Goal: Transaction & Acquisition: Book appointment/travel/reservation

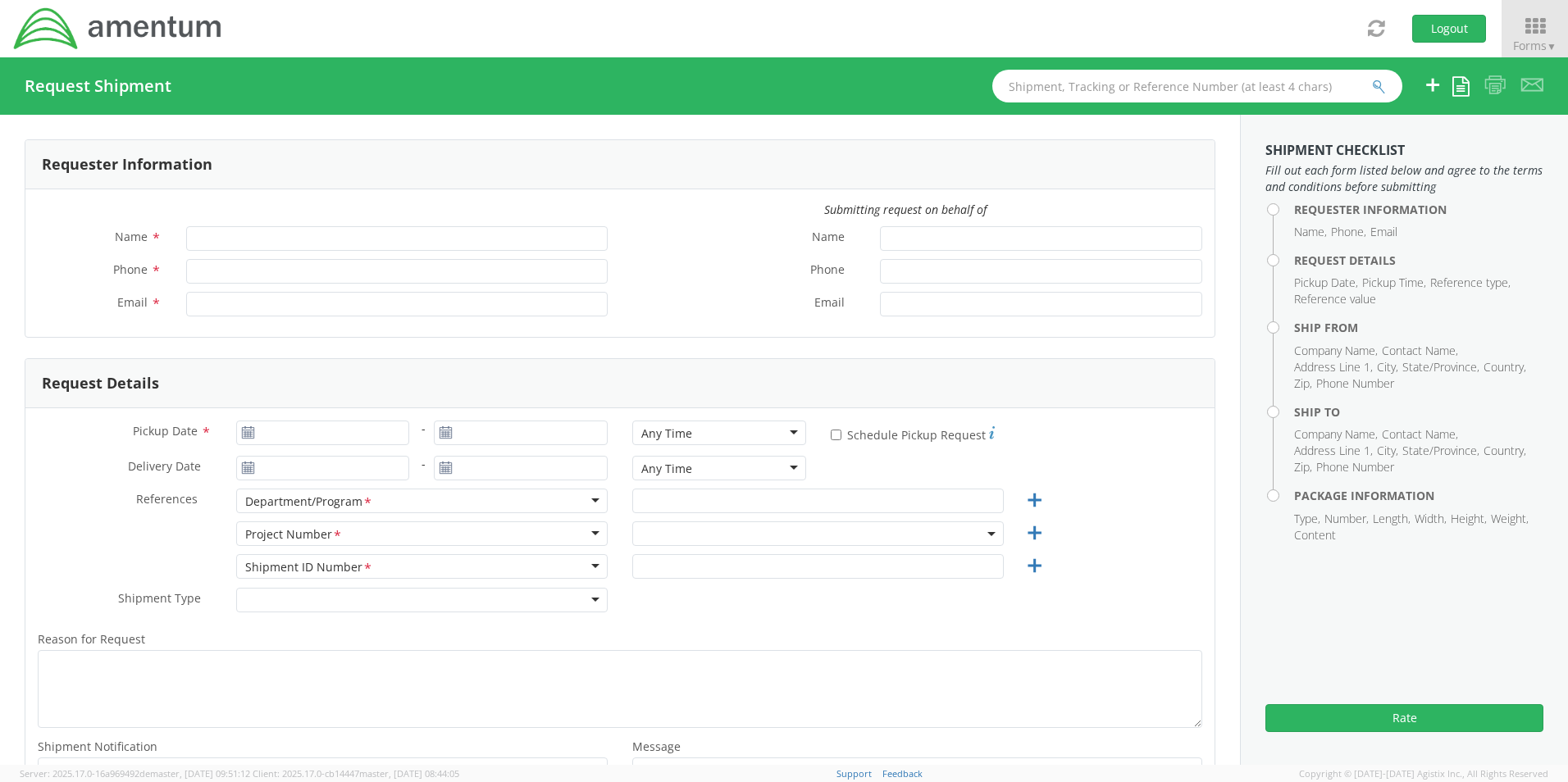
type input "[PERSON_NAME]"
type input "[PHONE_NUMBER]"
type input "[EMAIL_ADDRESS][PERSON_NAME][DOMAIN_NAME]"
select select "6119.F0043.03012.AA.02.00.200"
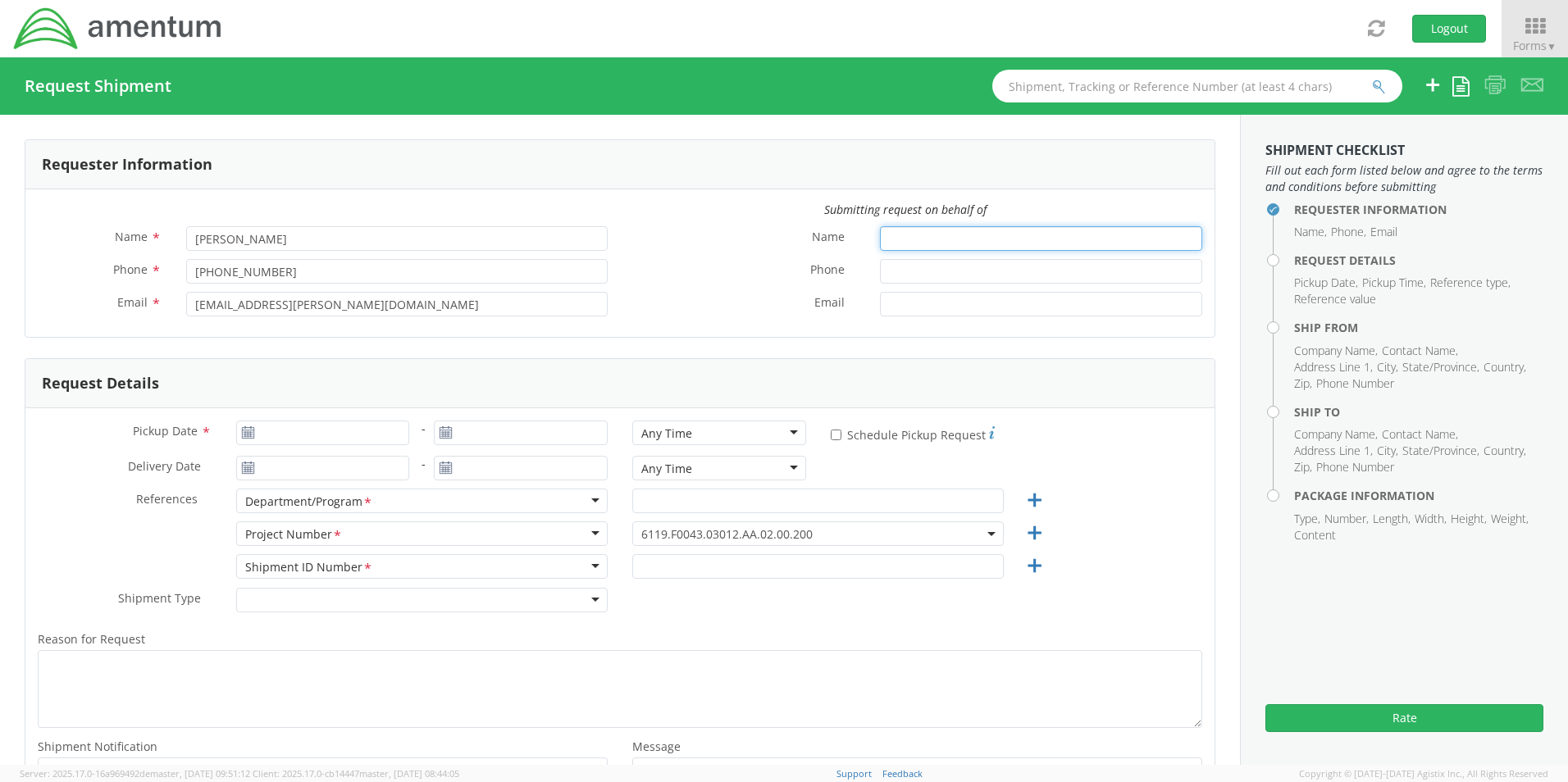
click at [929, 245] on input "Name *" at bounding box center [1042, 238] width 323 height 25
type input "[PERSON_NAME]"
click at [923, 278] on input "Phone *" at bounding box center [1042, 271] width 323 height 25
click at [922, 270] on input "775-9457055" at bounding box center [1042, 271] width 323 height 25
type input "[PHONE_NUMBER]"
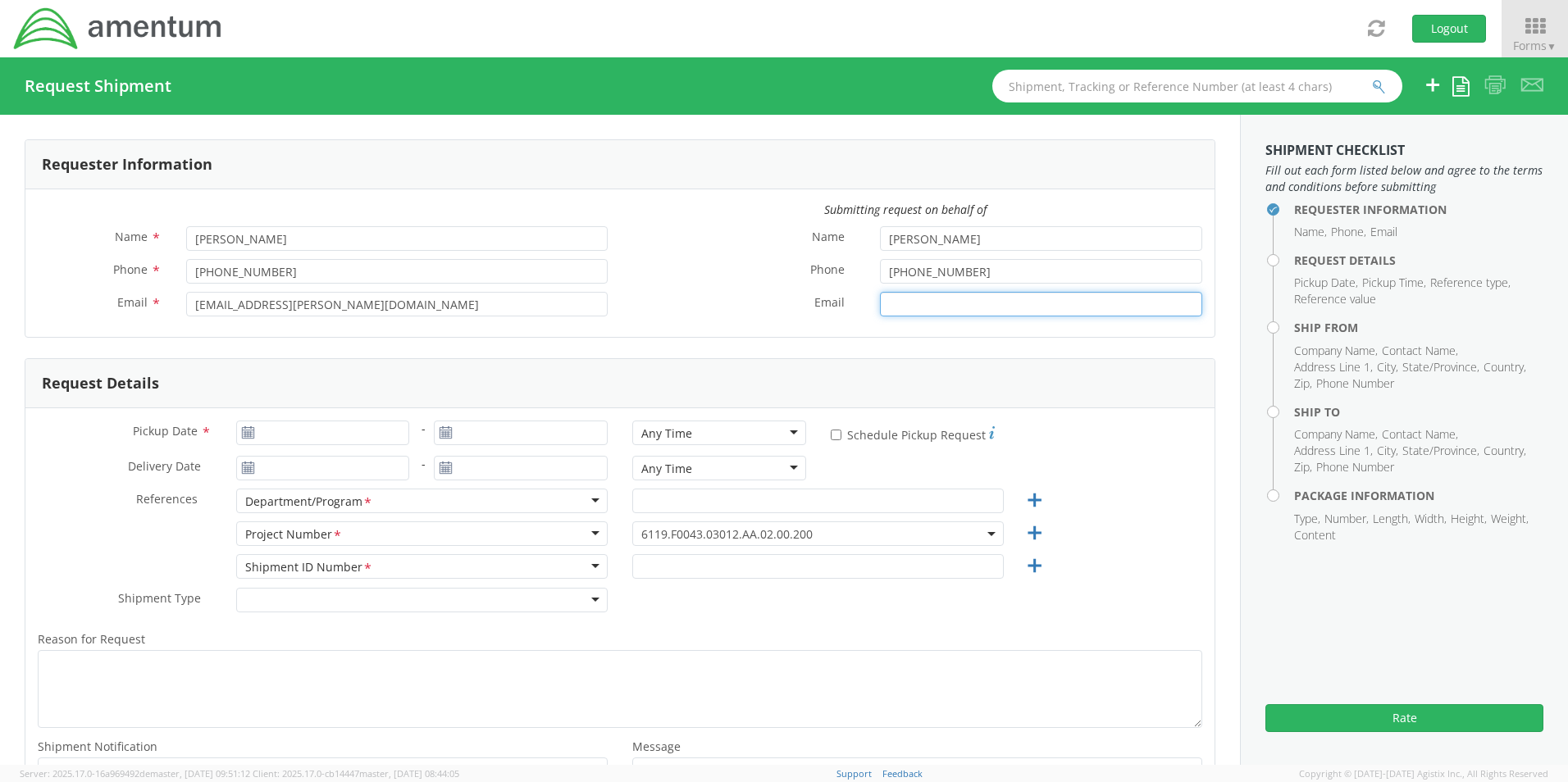
click at [1040, 307] on input "Email *" at bounding box center [1042, 303] width 323 height 25
type input "L"
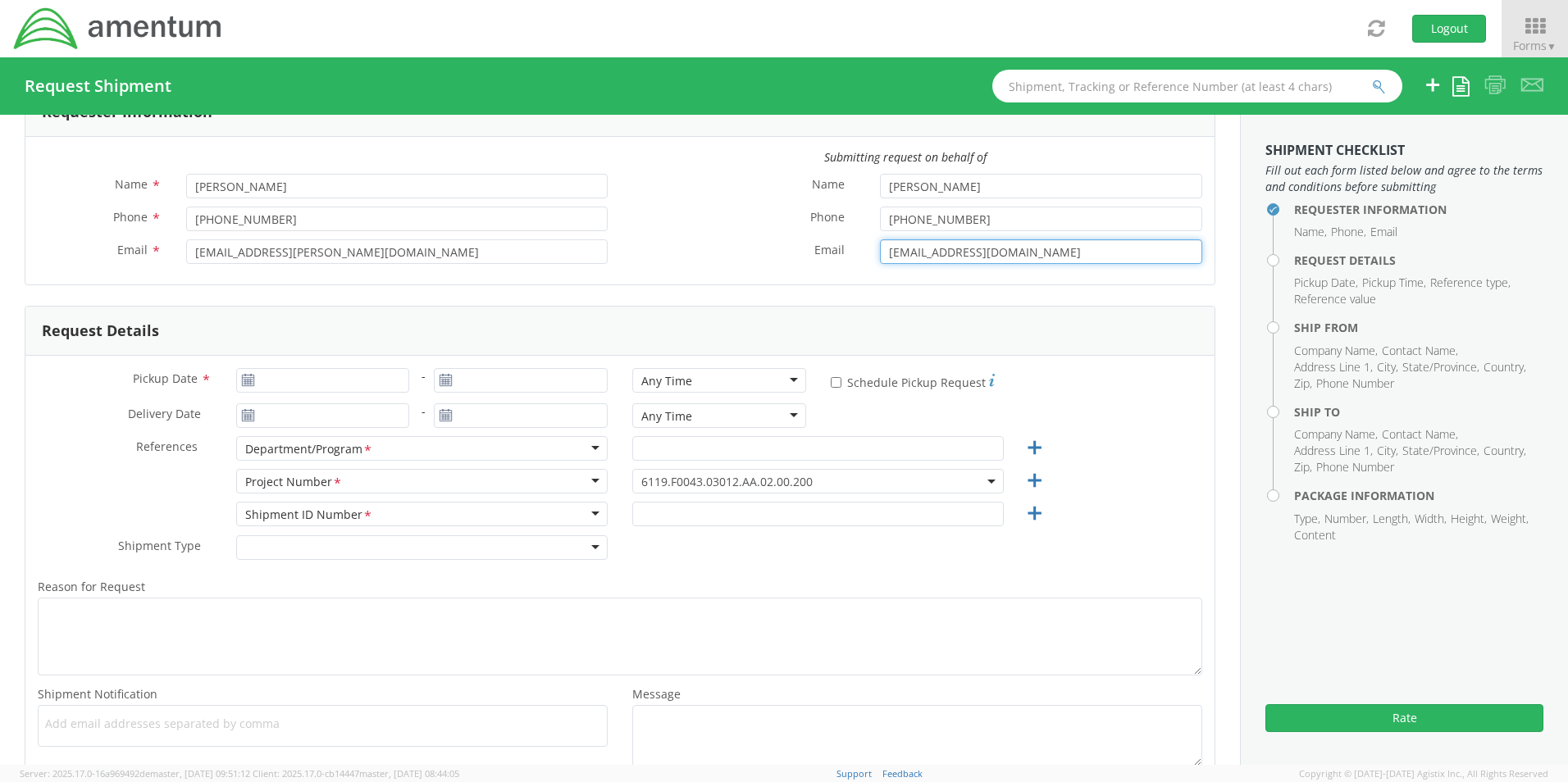
scroll to position [82, 0]
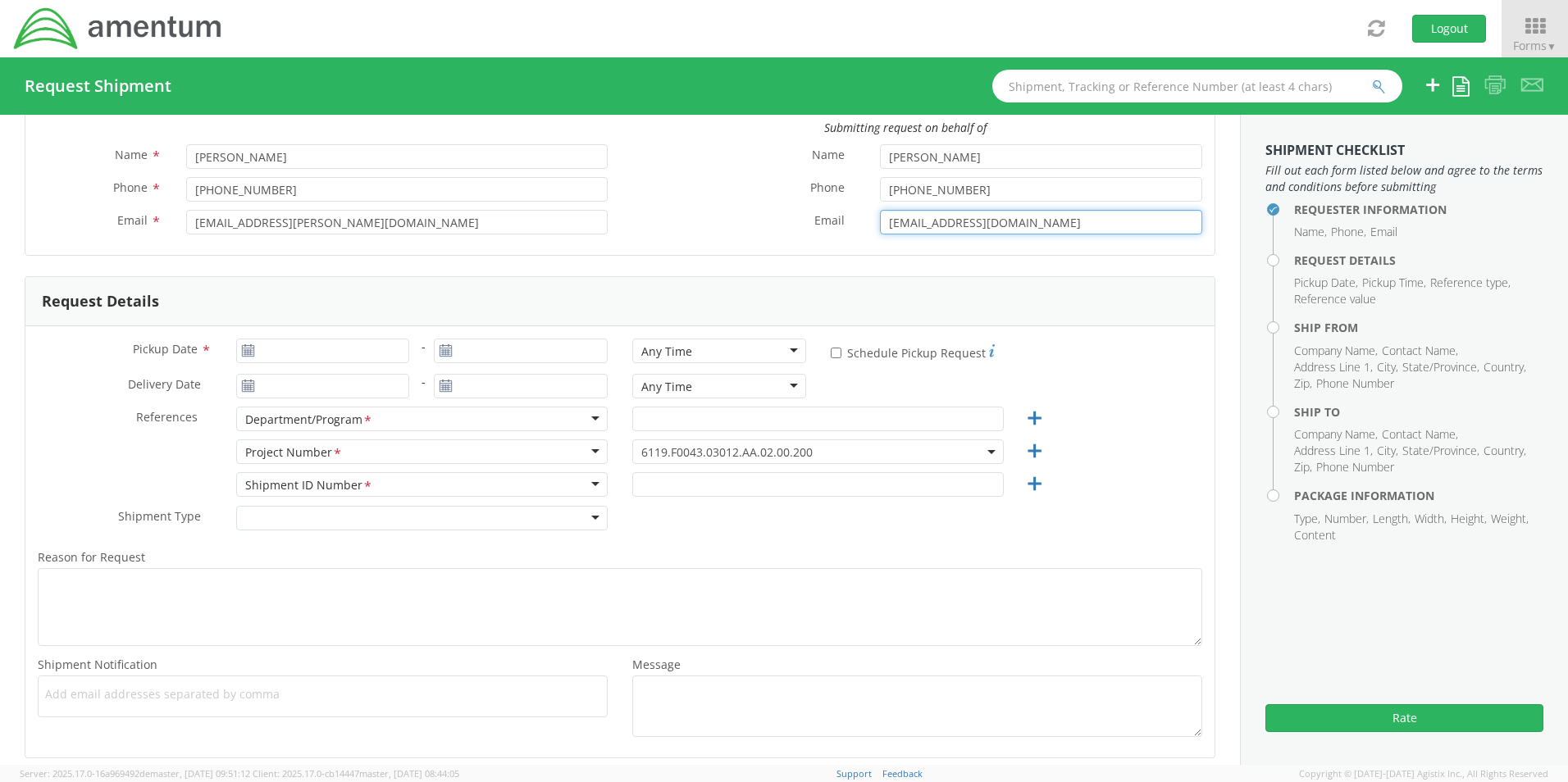
type input "[EMAIL_ADDRESS][DOMAIN_NAME]"
type input "[DATE]"
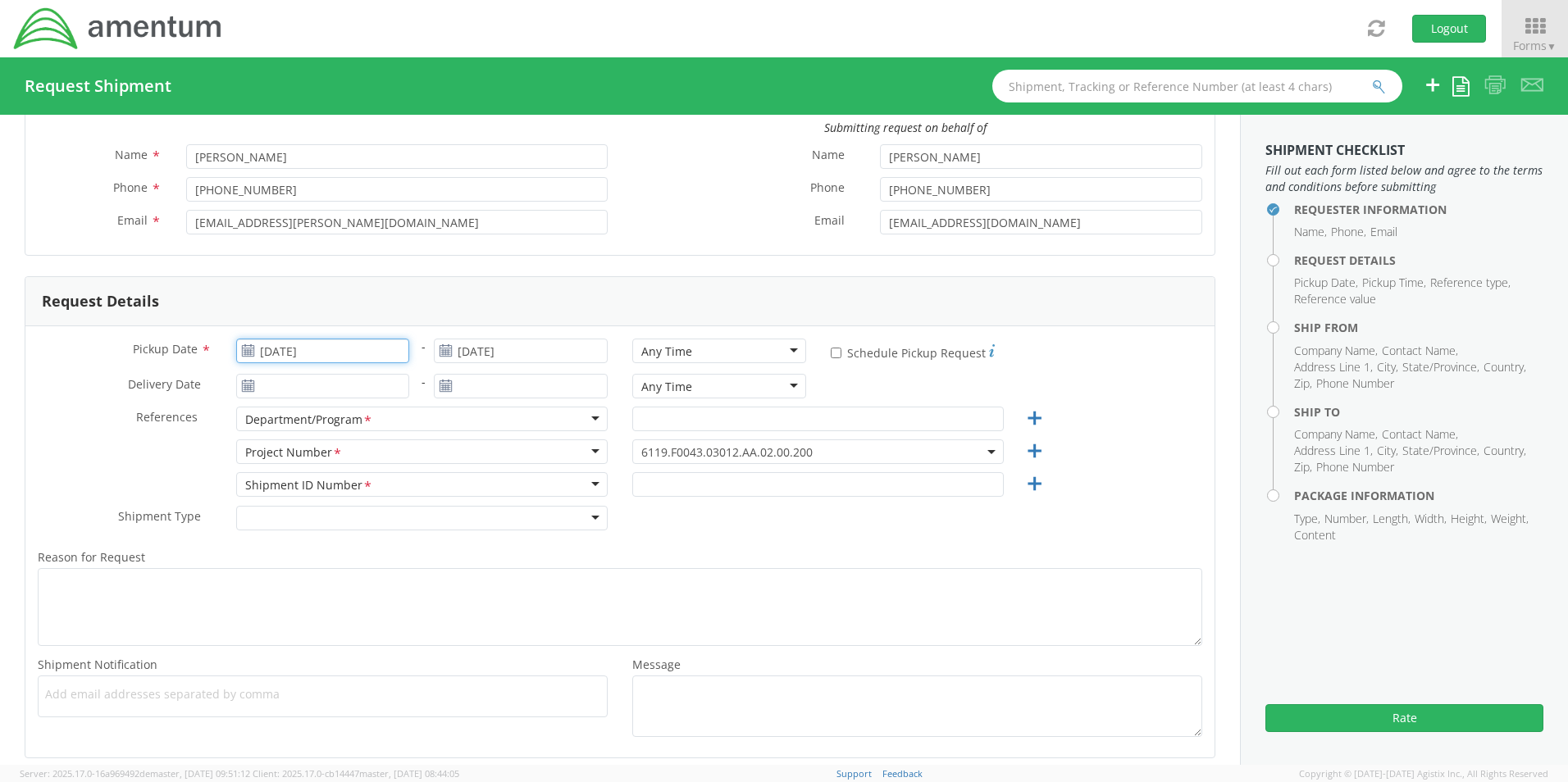
click at [272, 350] on input "[DATE]" at bounding box center [324, 350] width 174 height 25
click at [284, 507] on td "18" at bounding box center [286, 504] width 35 height 25
click at [357, 378] on input "[DATE]" at bounding box center [324, 386] width 174 height 25
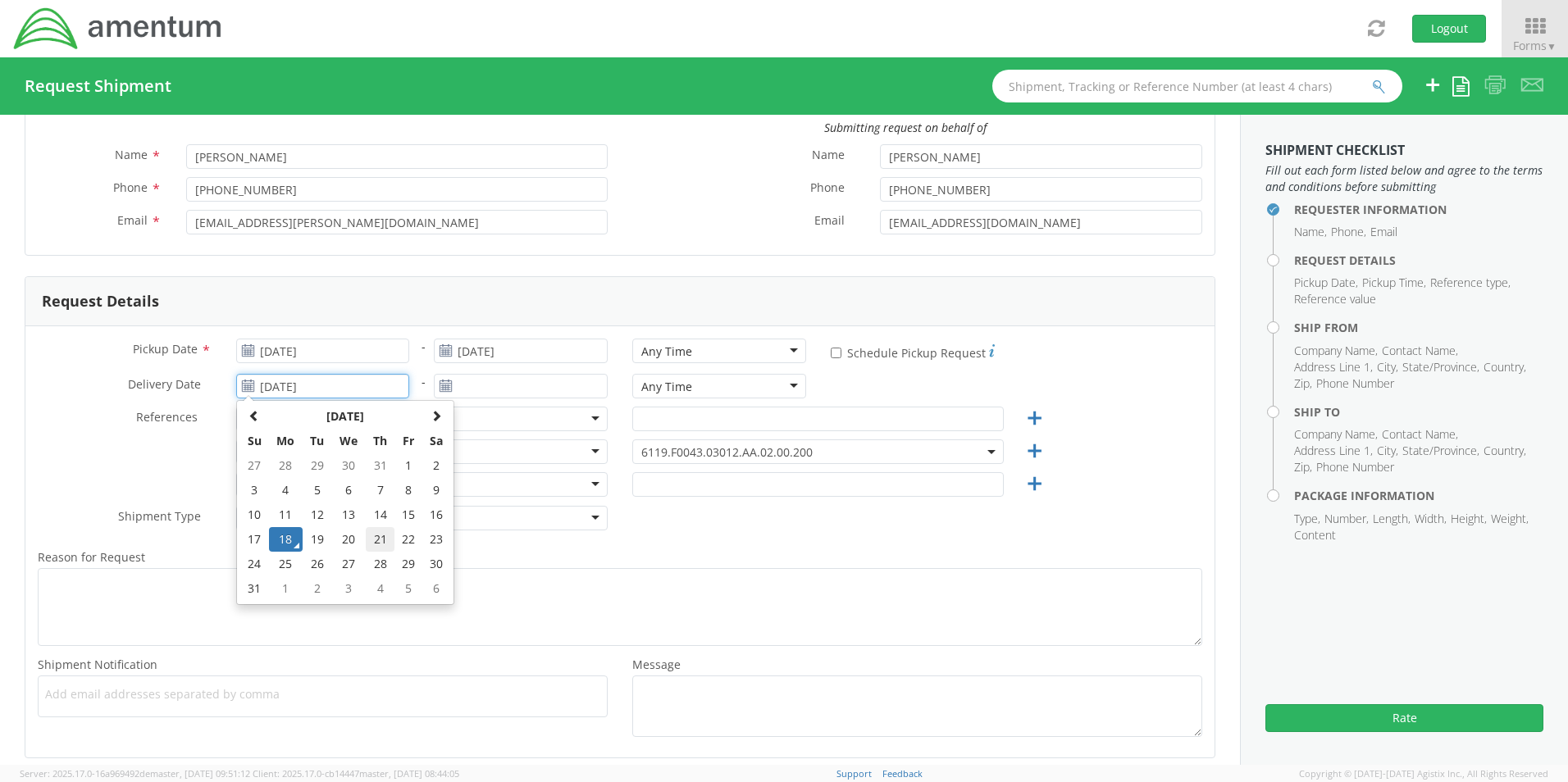
click at [385, 540] on td "21" at bounding box center [380, 539] width 28 height 25
type input "[DATE]"
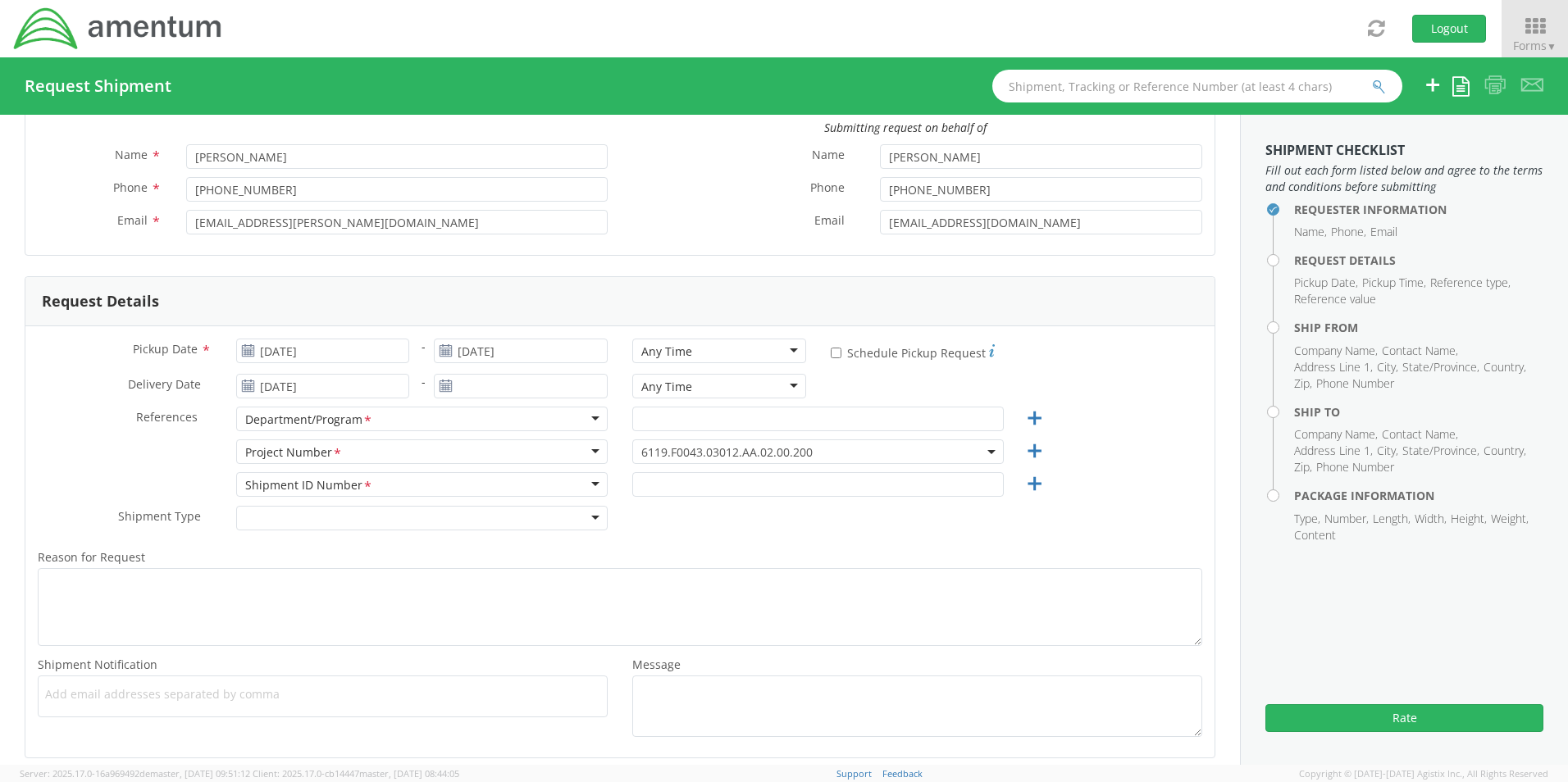
click at [753, 347] on div "Any Time" at bounding box center [720, 350] width 174 height 25
click at [666, 424] on input "text" at bounding box center [818, 419] width 371 height 25
type input "GSG HAWTHORNE"
click at [835, 445] on span "6119.F0043.03012.AA.02.00.200" at bounding box center [819, 452] width 354 height 16
click at [815, 471] on input "search" at bounding box center [816, 479] width 359 height 25
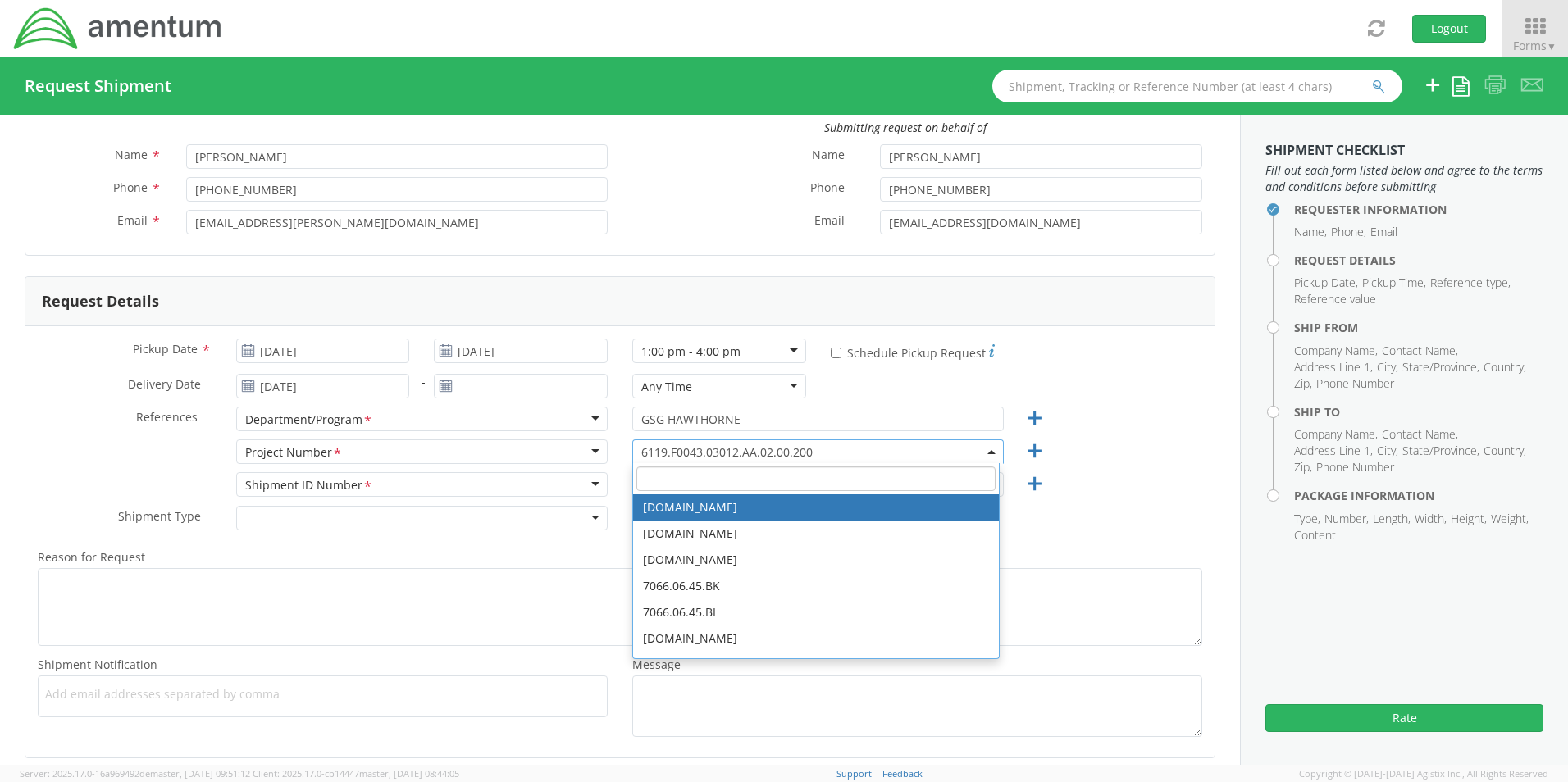
click at [731, 477] on input "search" at bounding box center [816, 479] width 359 height 25
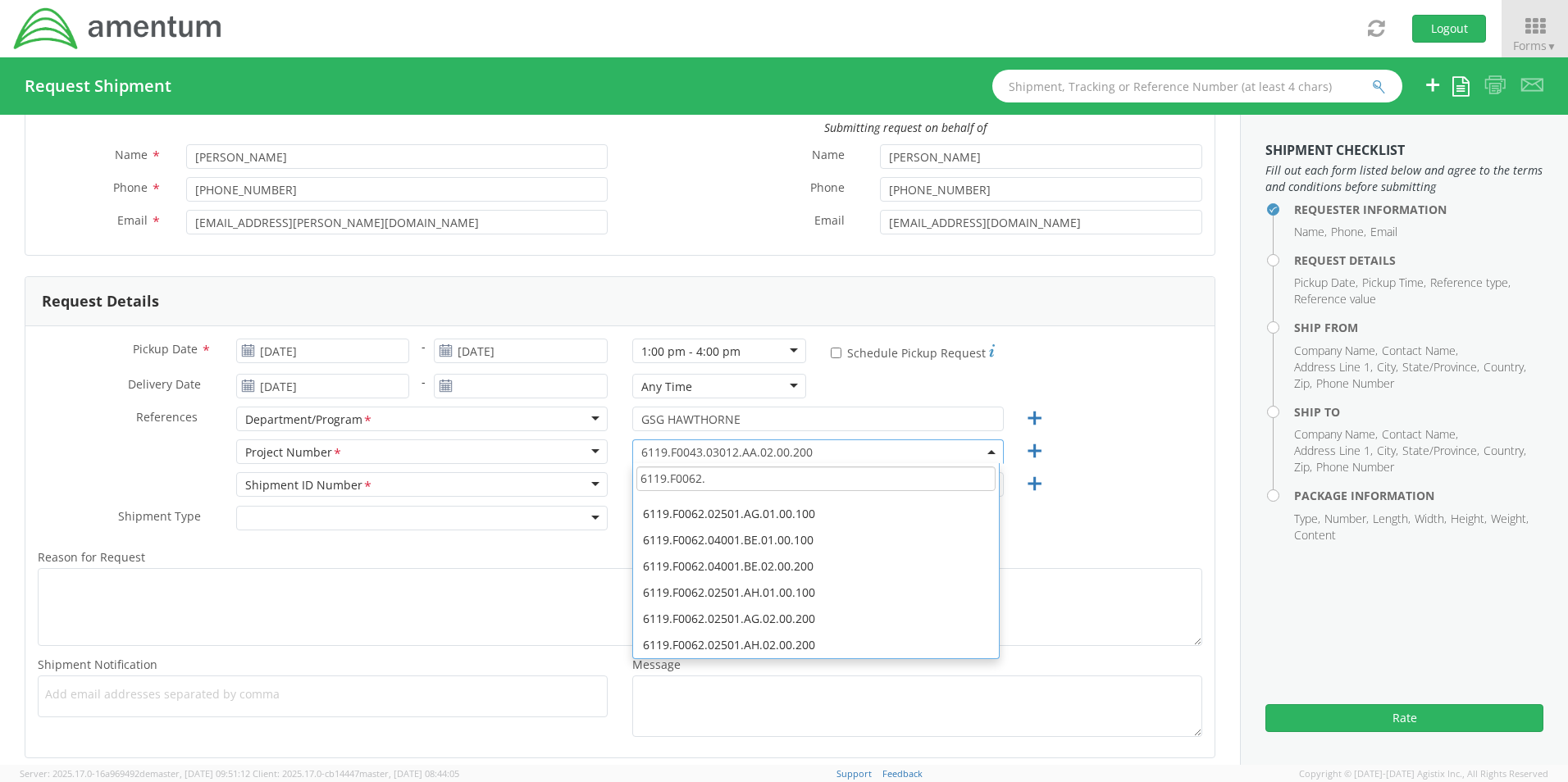
scroll to position [0, 0]
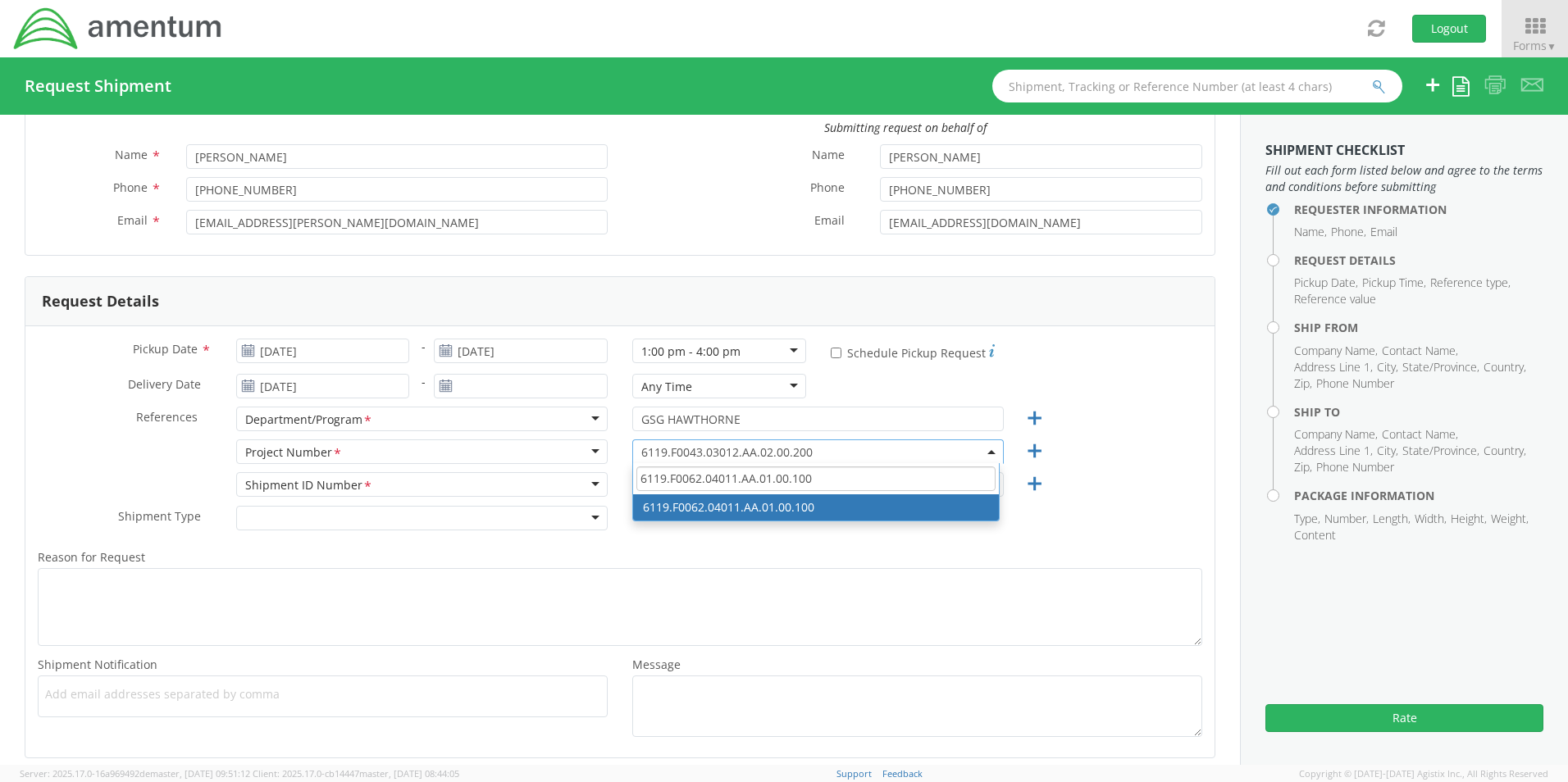
type input "6119.F0062.04011.AA.01.00.100"
select select "6119.F0062.04011.AA.01.00.100"
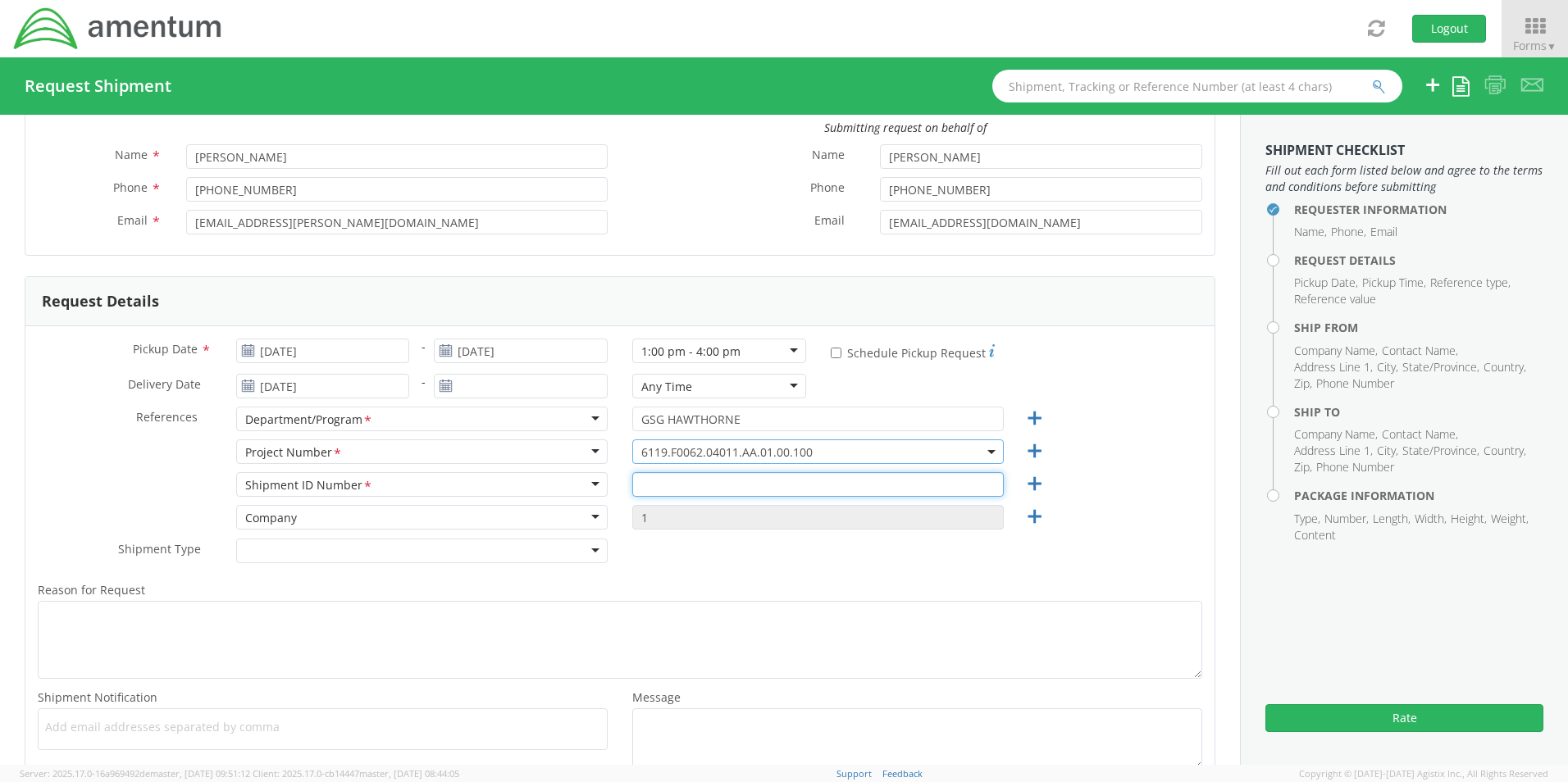
click at [658, 487] on input "text" at bounding box center [818, 484] width 371 height 25
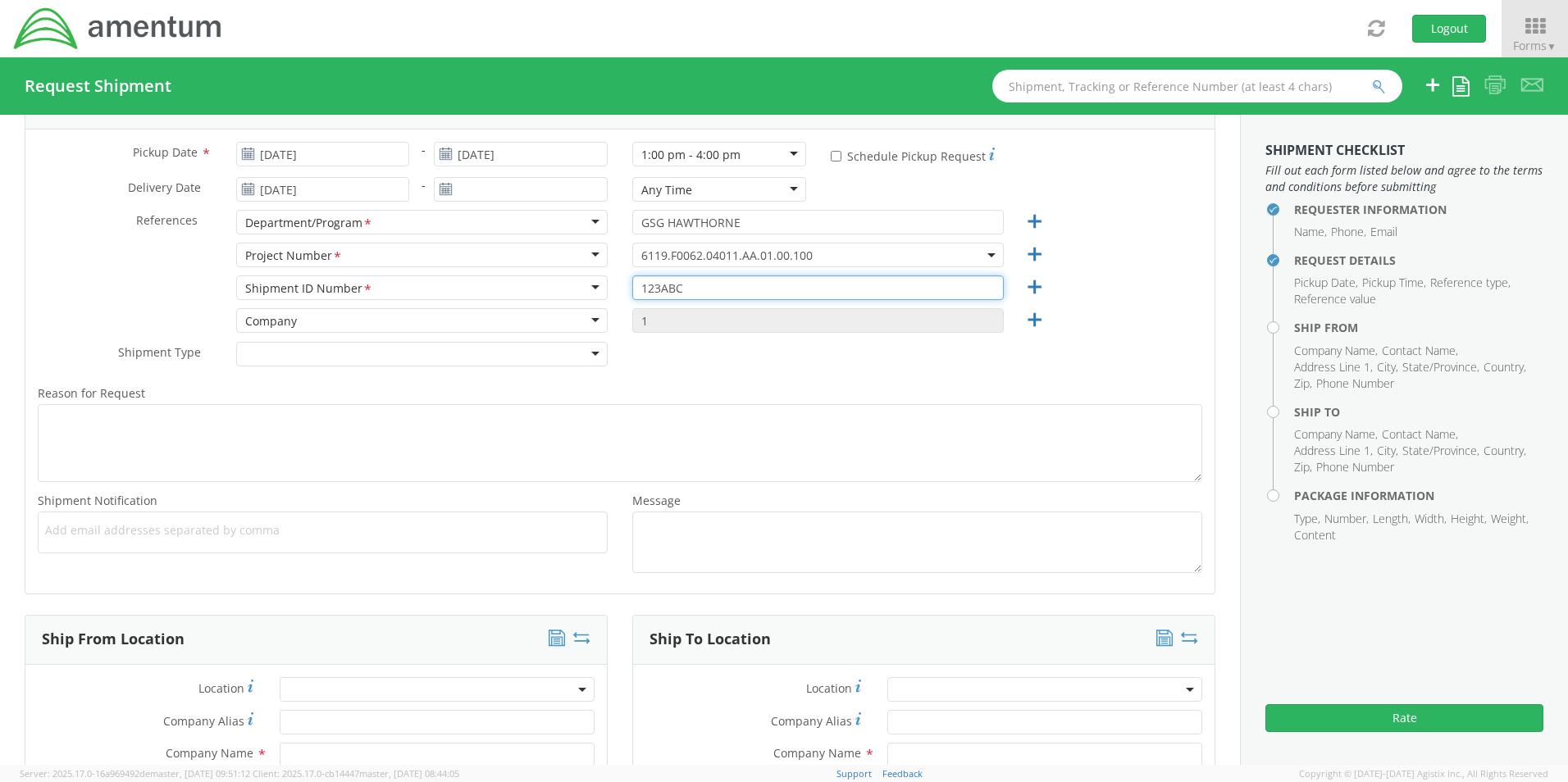
scroll to position [328, 0]
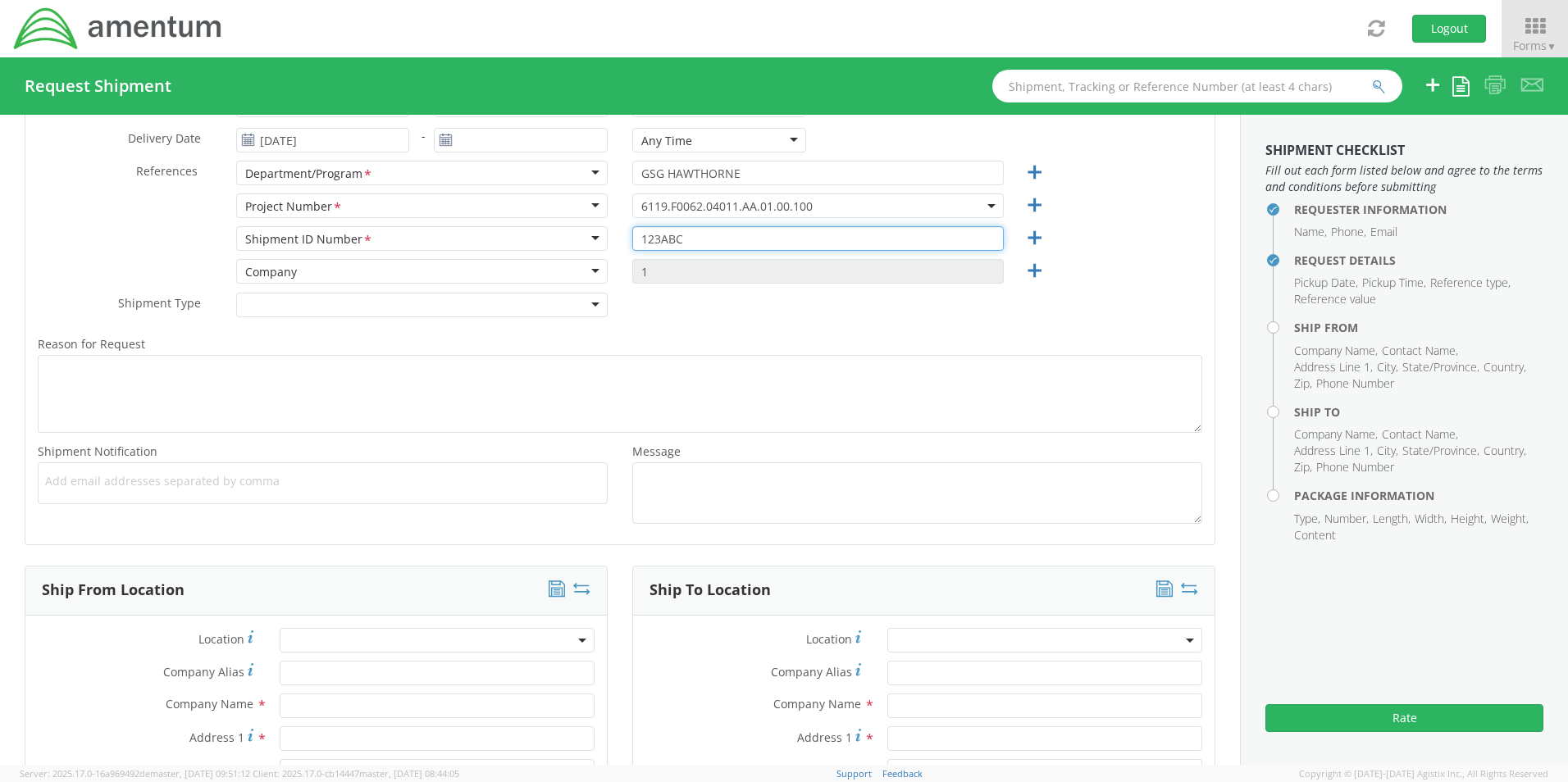
type input "123ABC"
click at [564, 295] on div at bounding box center [422, 304] width 371 height 25
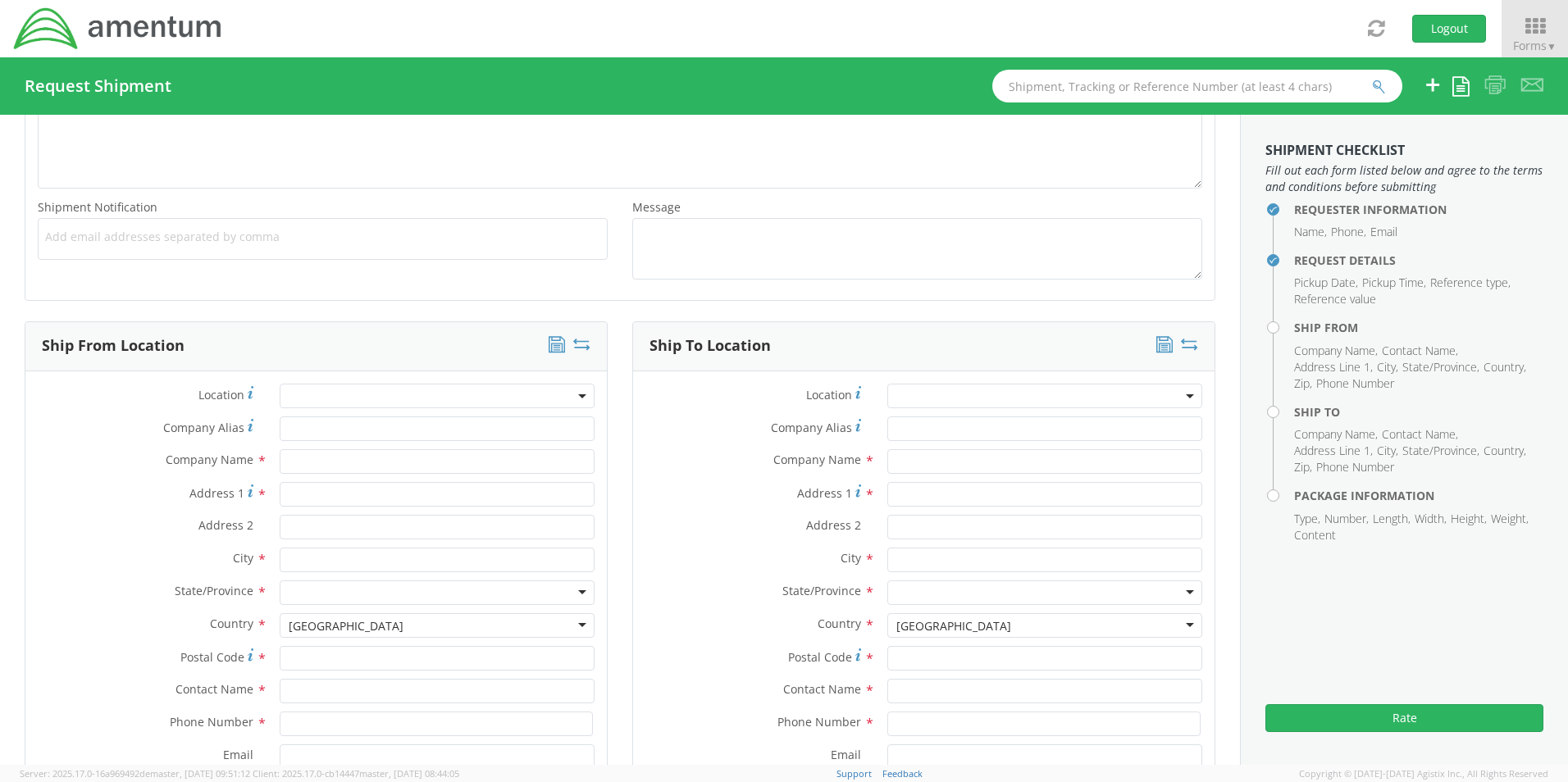
scroll to position [574, 0]
click at [344, 460] on input "text" at bounding box center [437, 459] width 315 height 25
type input "AMENTUM SERVICES LLC"
click at [385, 493] on input "Address 1 *" at bounding box center [437, 492] width 315 height 25
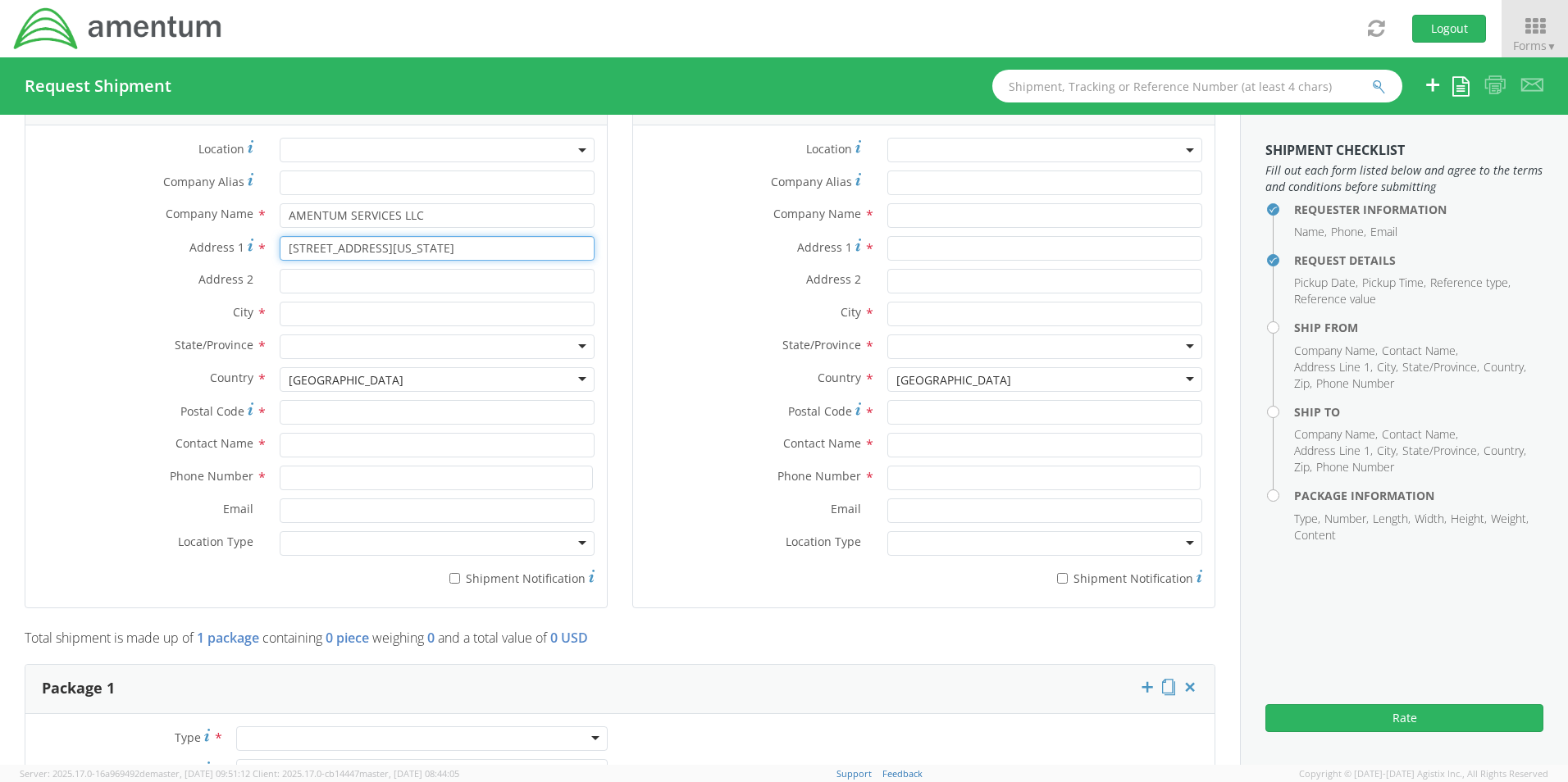
scroll to position [821, 0]
type input "[STREET_ADDRESS][US_STATE]"
click at [393, 315] on input "text" at bounding box center [437, 312] width 315 height 25
type input "HAWTHORNE"
click at [385, 347] on div at bounding box center [437, 345] width 315 height 25
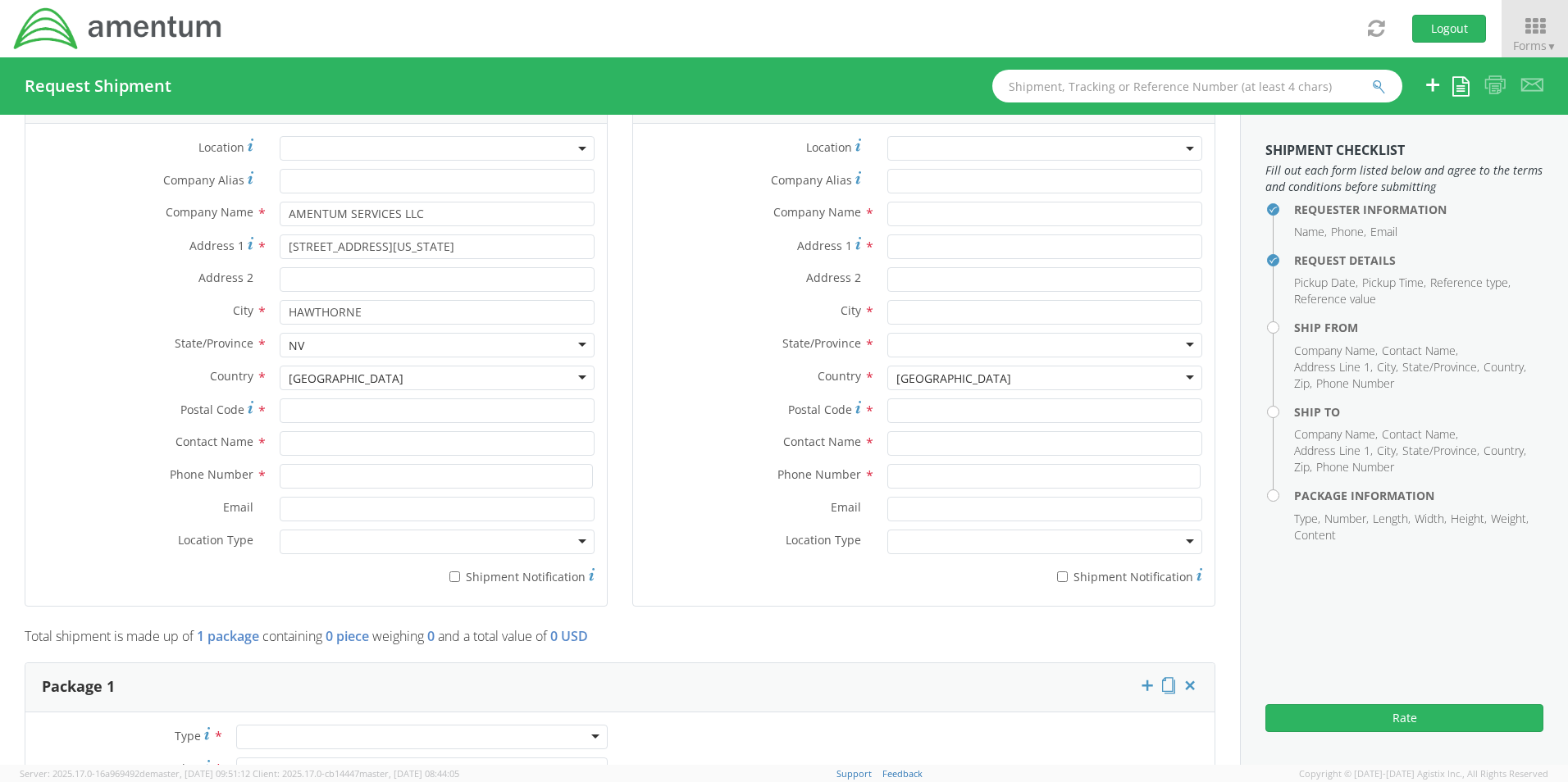
type input "NV"
click at [416, 412] on input "Postal Code *" at bounding box center [437, 411] width 315 height 25
type input "89415"
click at [373, 344] on div at bounding box center [437, 345] width 315 height 25
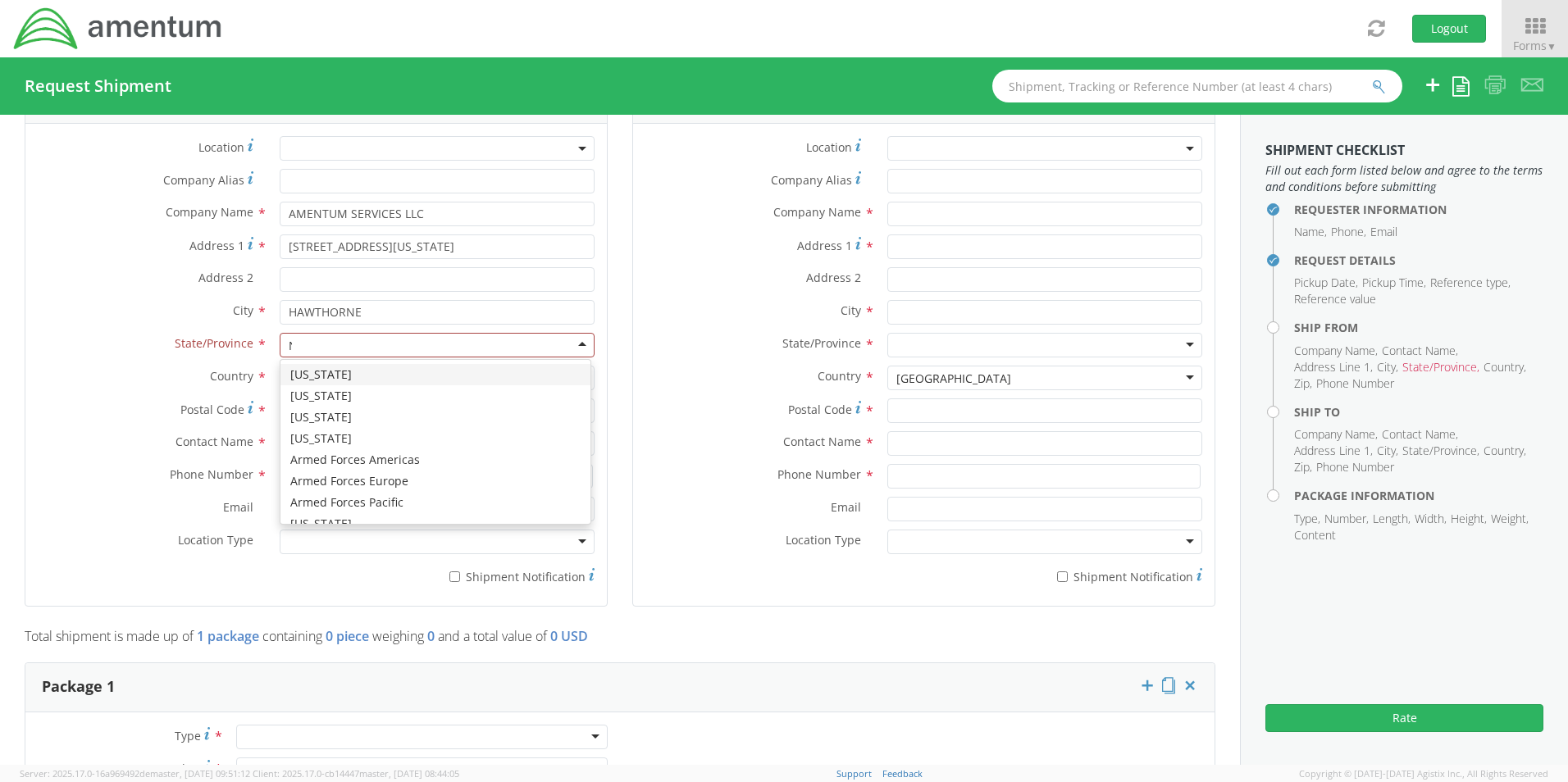
type input "NE"
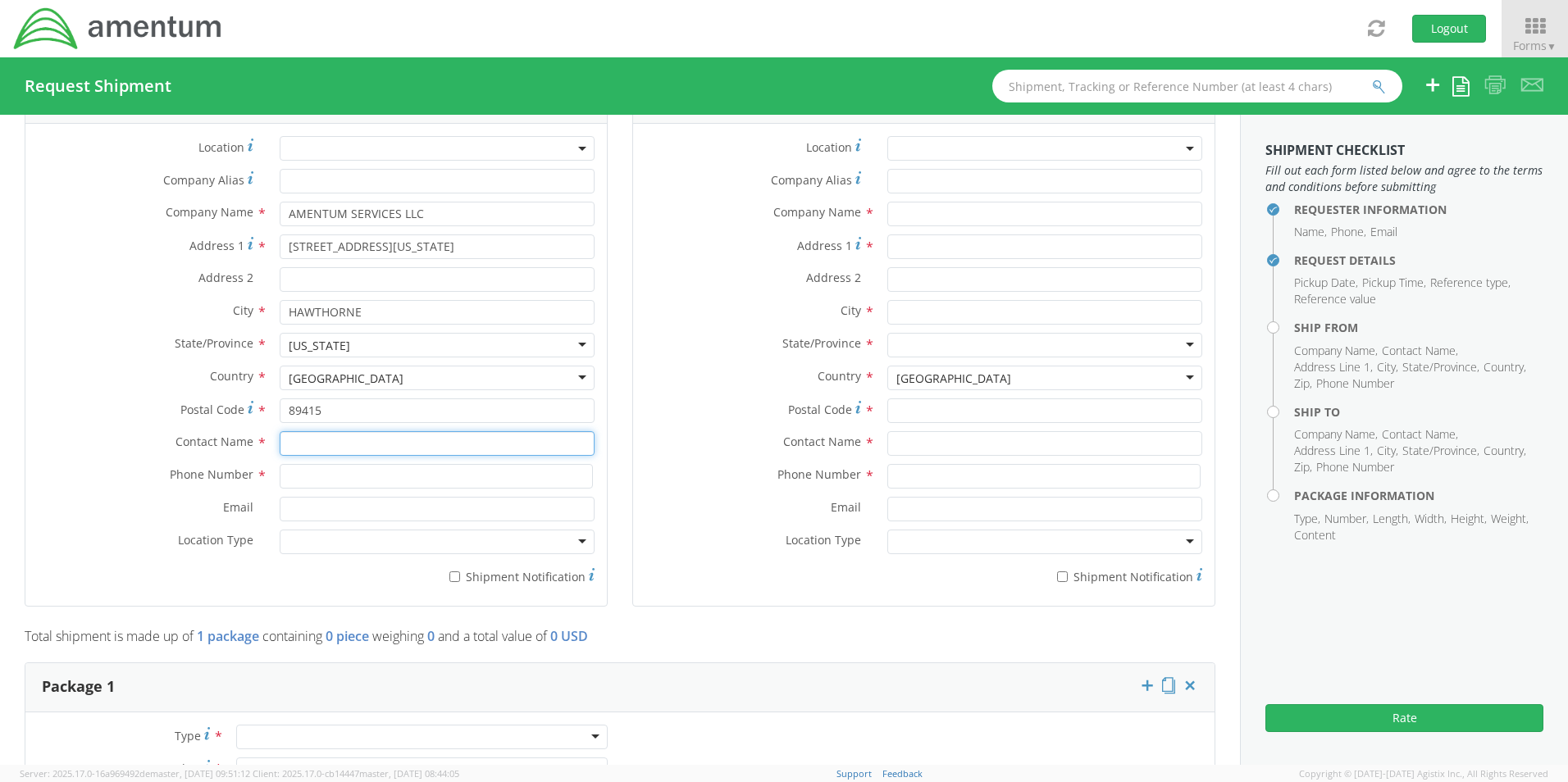
click at [409, 445] on input "text" at bounding box center [437, 444] width 315 height 25
type input "[PERSON_NAME]"
click at [398, 467] on input at bounding box center [436, 476] width 314 height 25
type input "[PHONE_NUMBER]"
type input "[EMAIL_ADDRESS][DOMAIN_NAME]"
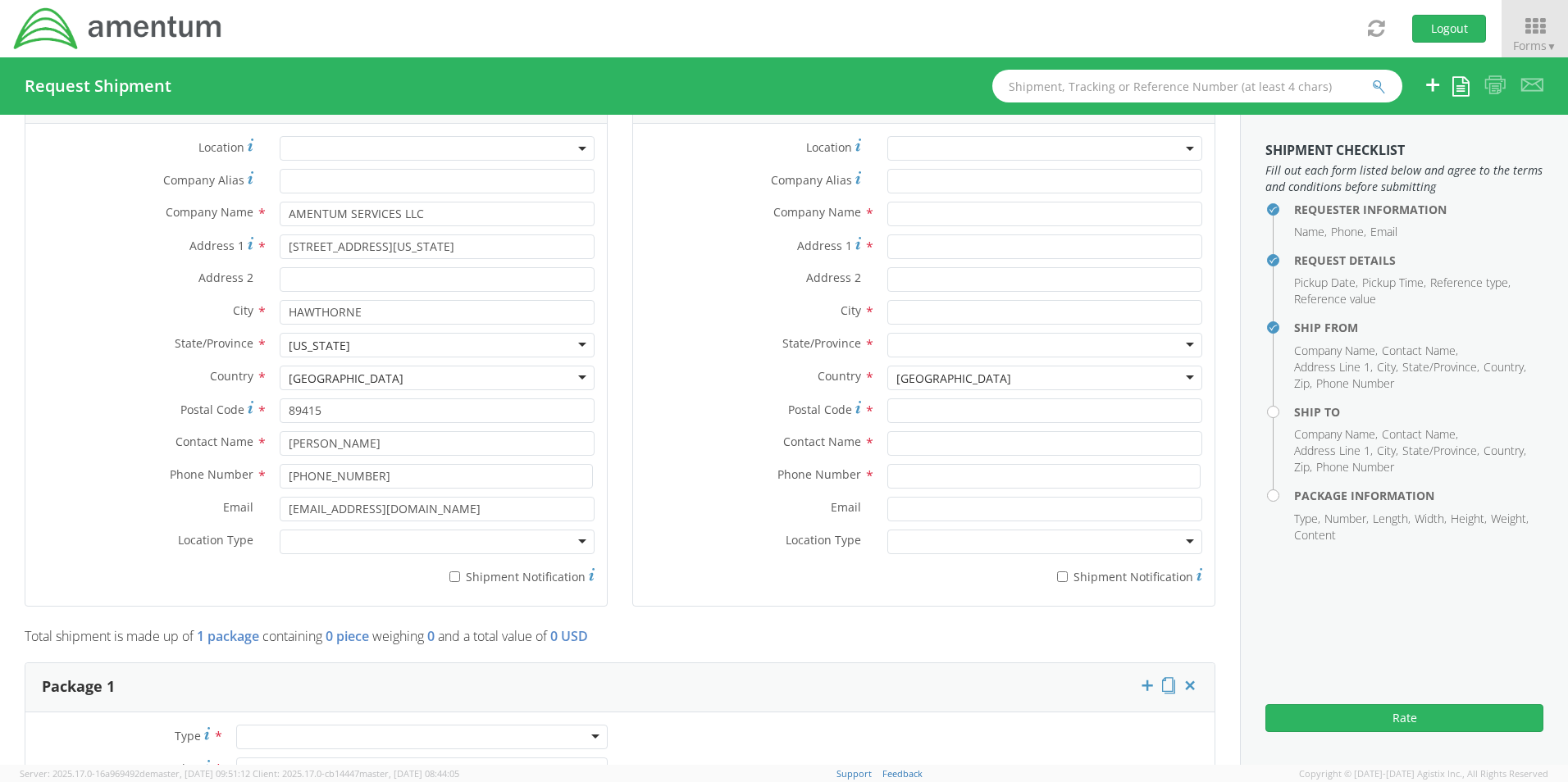
click at [403, 545] on div at bounding box center [437, 542] width 315 height 25
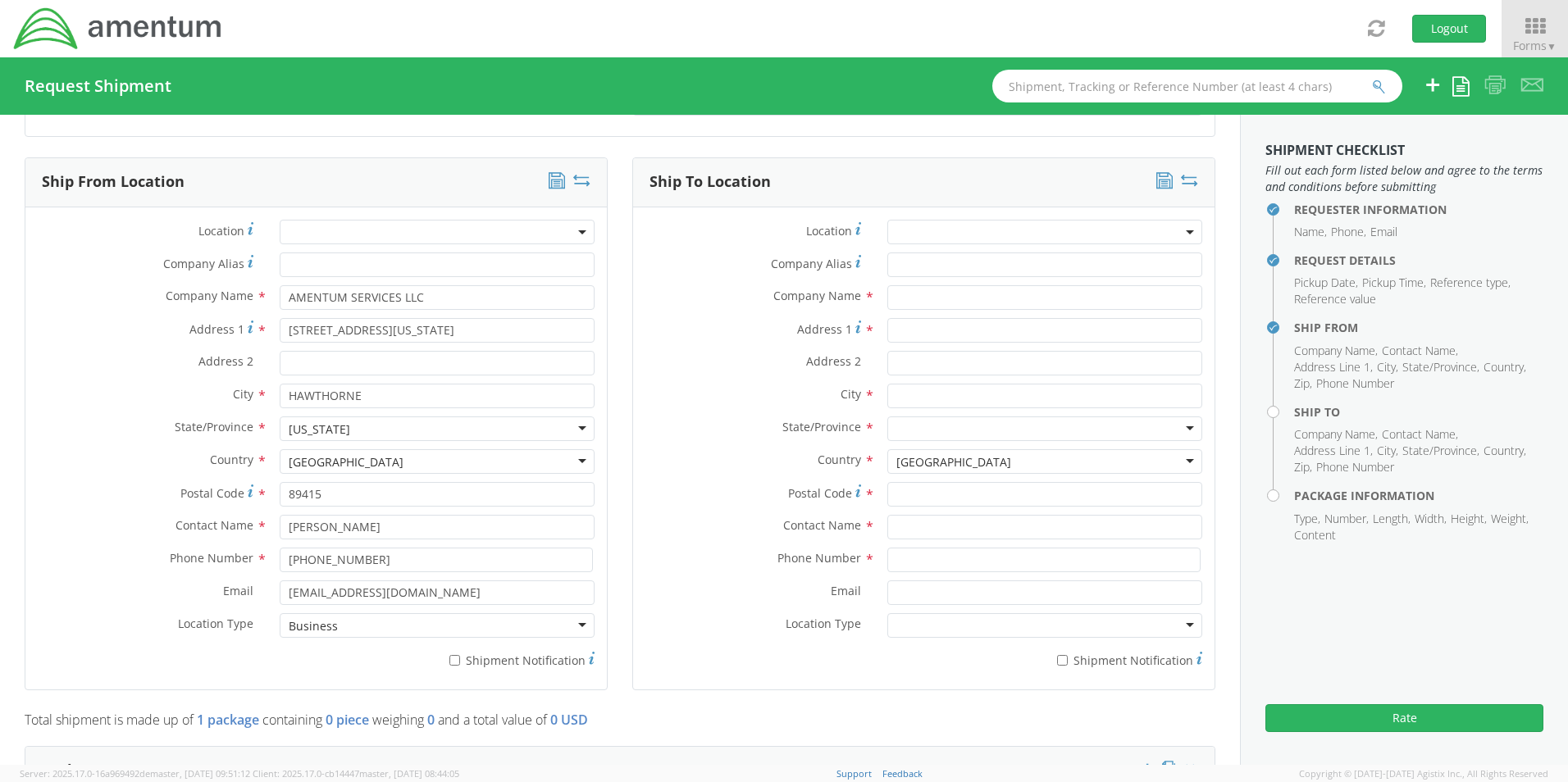
scroll to position [738, 0]
click at [913, 301] on input "text" at bounding box center [1045, 296] width 315 height 25
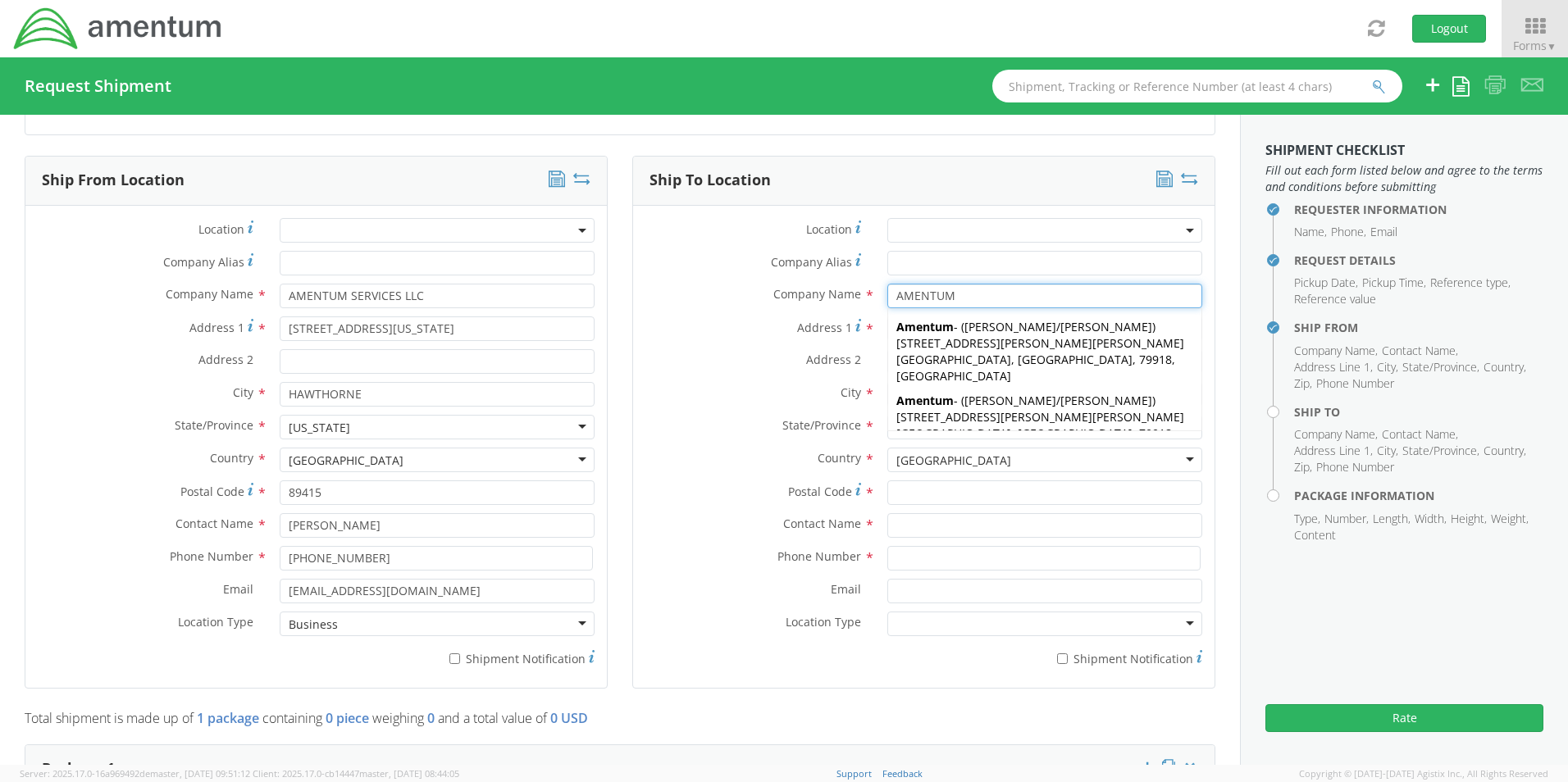
type input "AMENTUM"
click at [743, 373] on div "Address 2 *" at bounding box center [924, 361] width 581 height 25
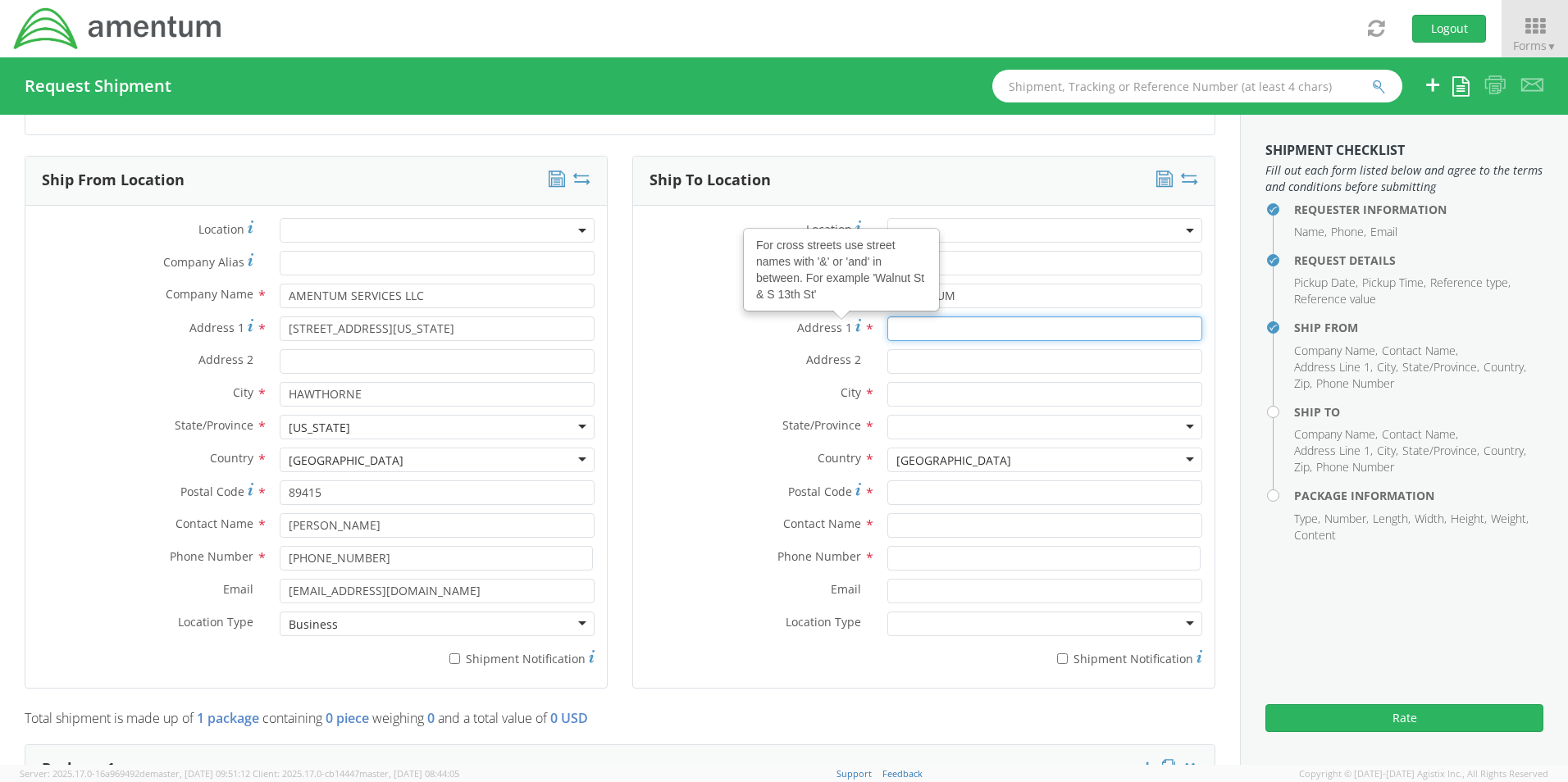
click at [949, 326] on input "Address 1 For cross streets use street names with '&' or 'and' in between. For …" at bounding box center [1045, 328] width 315 height 25
type input "[STREET_ADDRESS]"
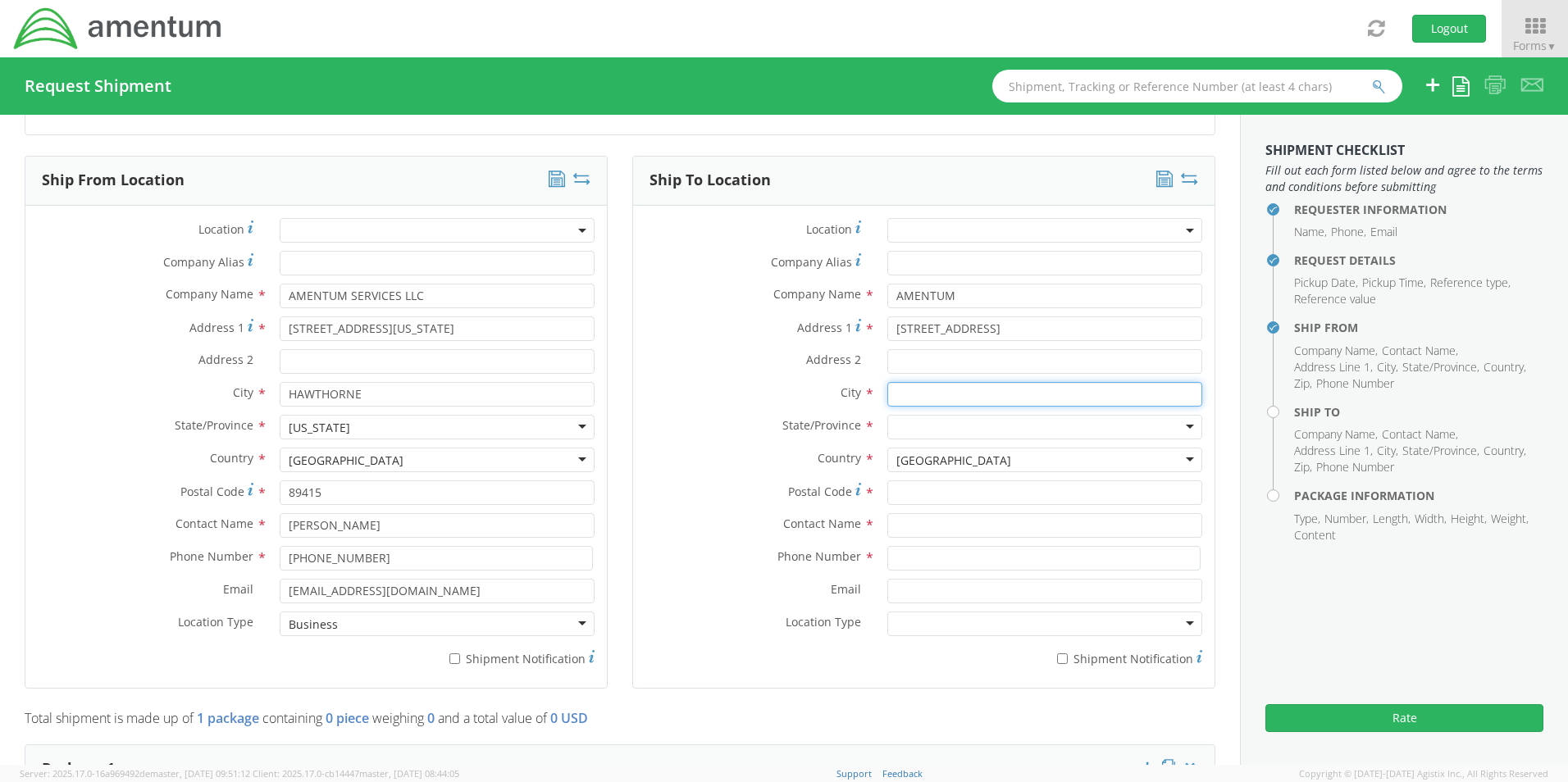
click at [957, 401] on input "text" at bounding box center [1045, 394] width 315 height 25
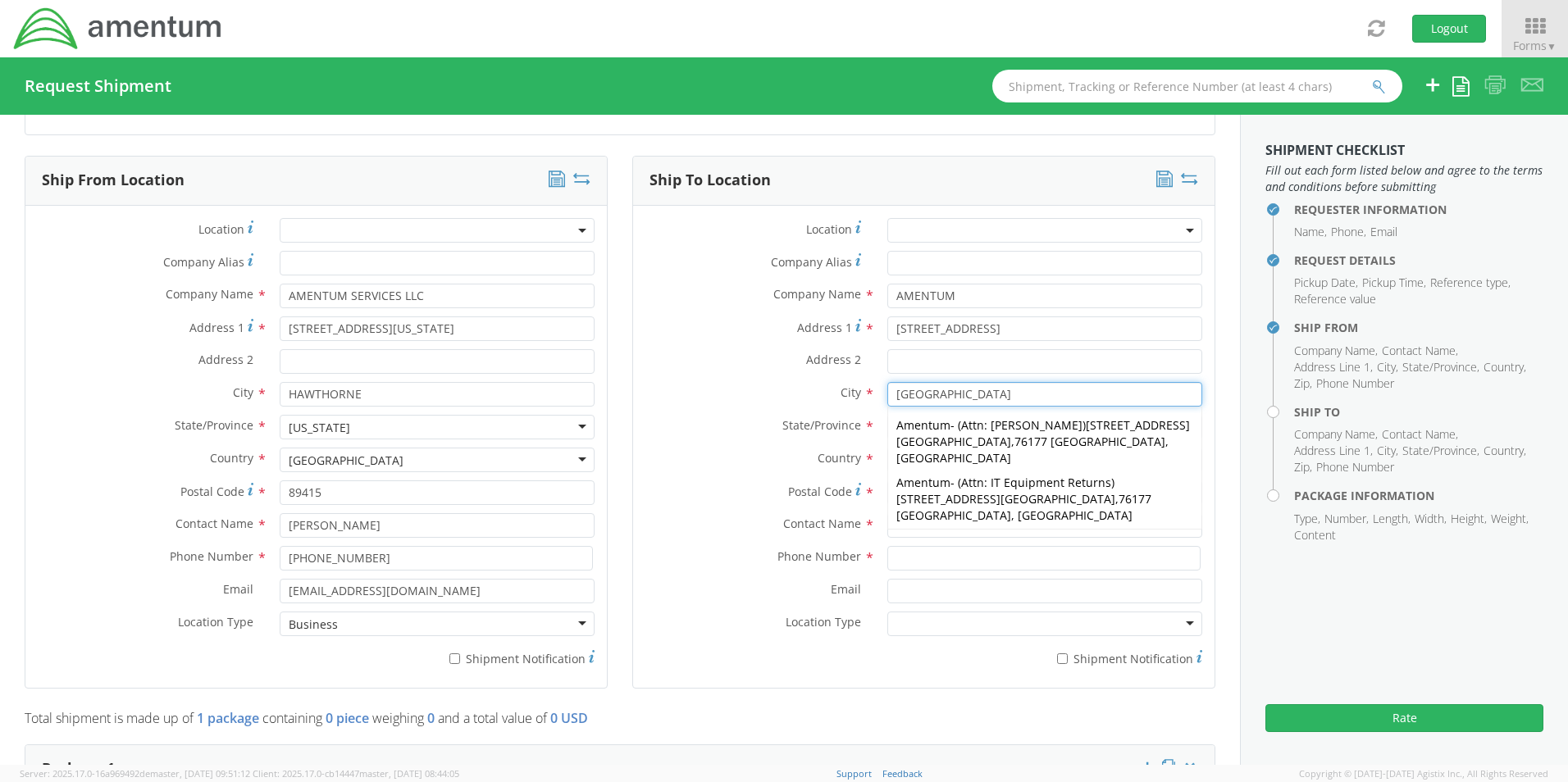
type input "[GEOGRAPHIC_DATA]"
click at [734, 468] on label "Country *" at bounding box center [755, 457] width 242 height 21
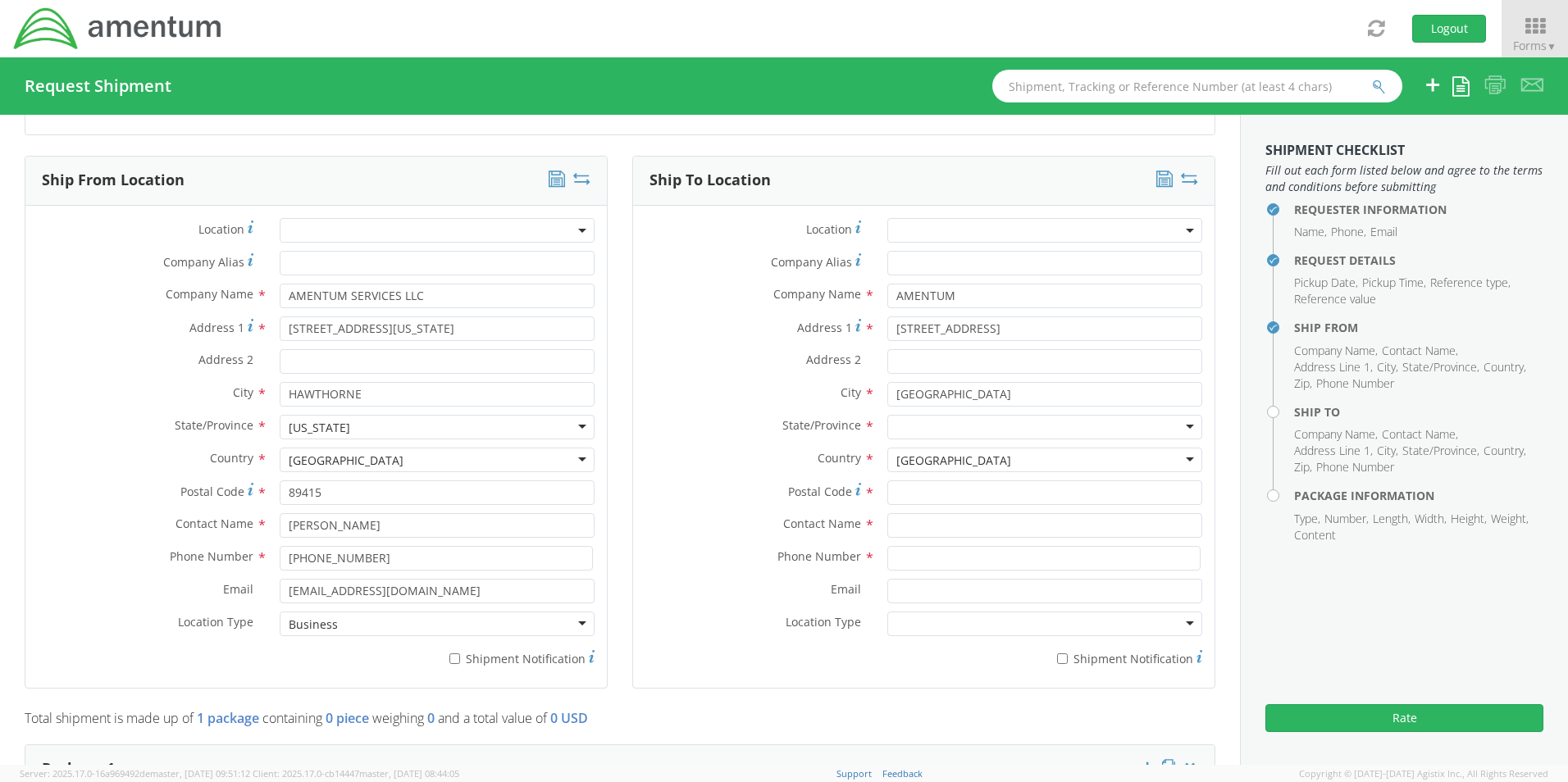
click at [992, 428] on div at bounding box center [1045, 427] width 315 height 25
type input "[US_STATE]"
click at [948, 490] on input "Postal Code *" at bounding box center [1045, 492] width 315 height 25
type input "76177"
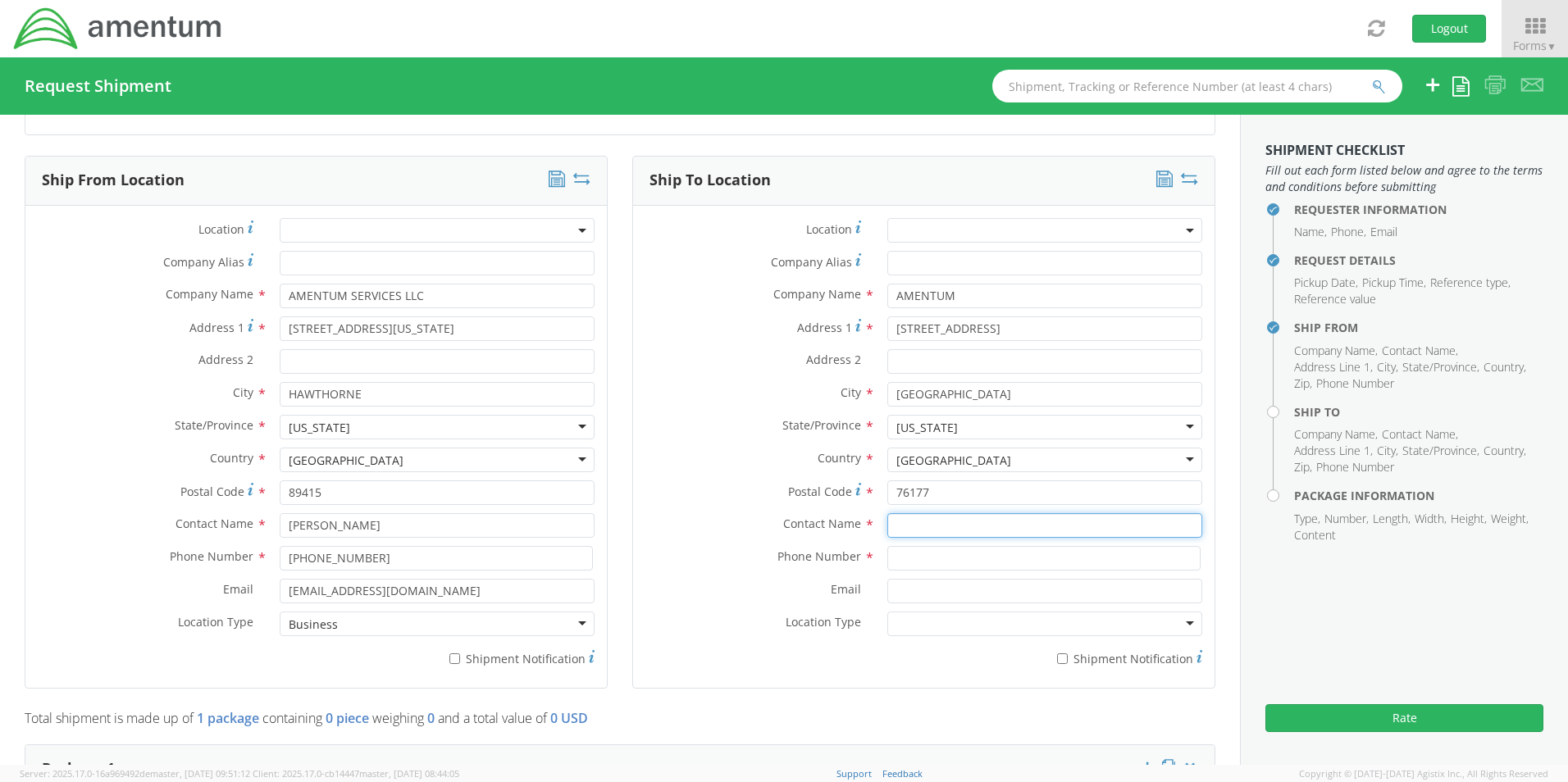
click at [944, 522] on input "text" at bounding box center [1045, 525] width 315 height 25
type input "ATTN: ASSET MANAGEMENT"
click at [918, 558] on input at bounding box center [1044, 558] width 314 height 25
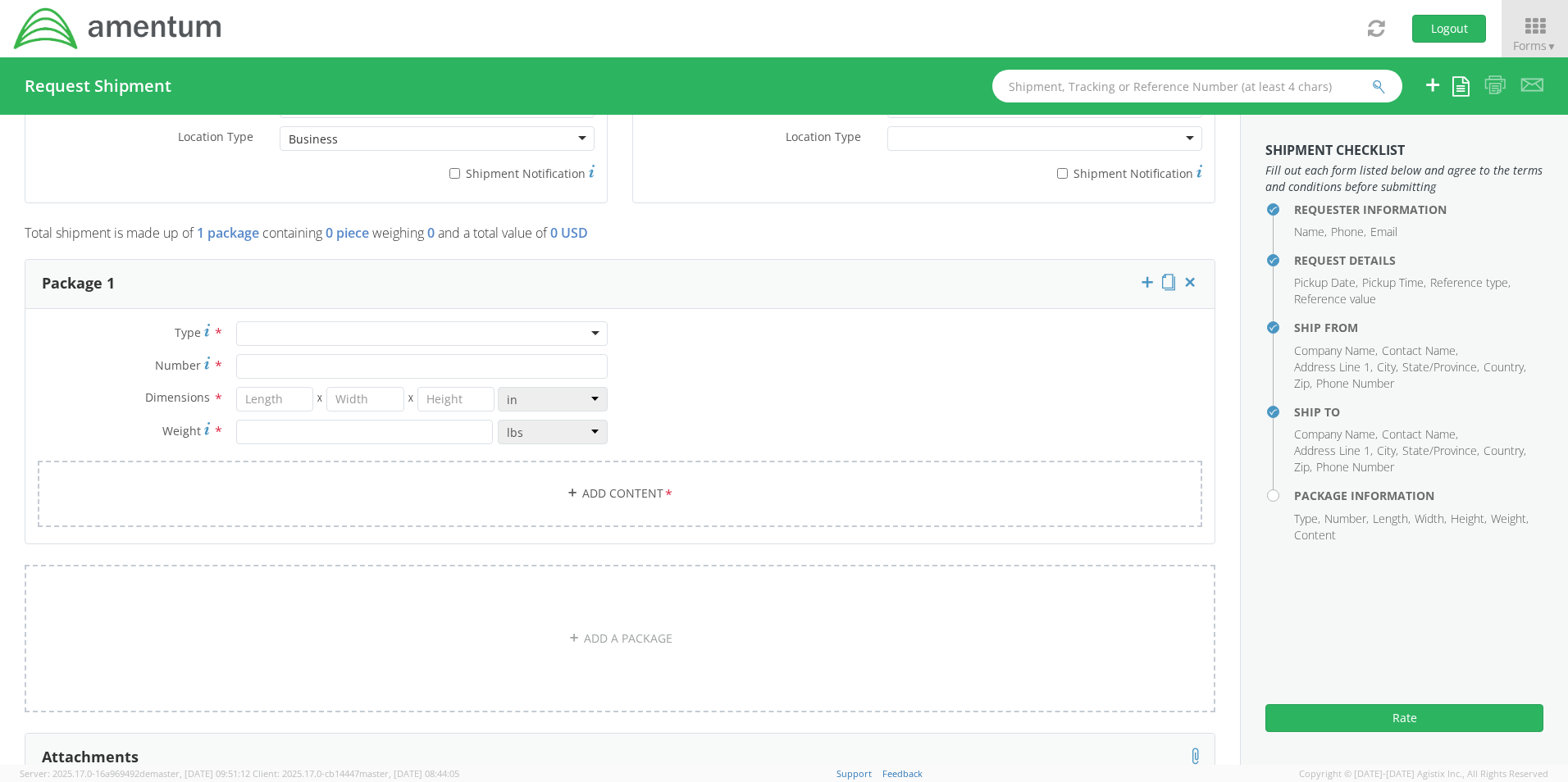
scroll to position [1230, 0]
type input "[PHONE_NUMBER]"
click at [431, 331] on div at bounding box center [422, 327] width 371 height 25
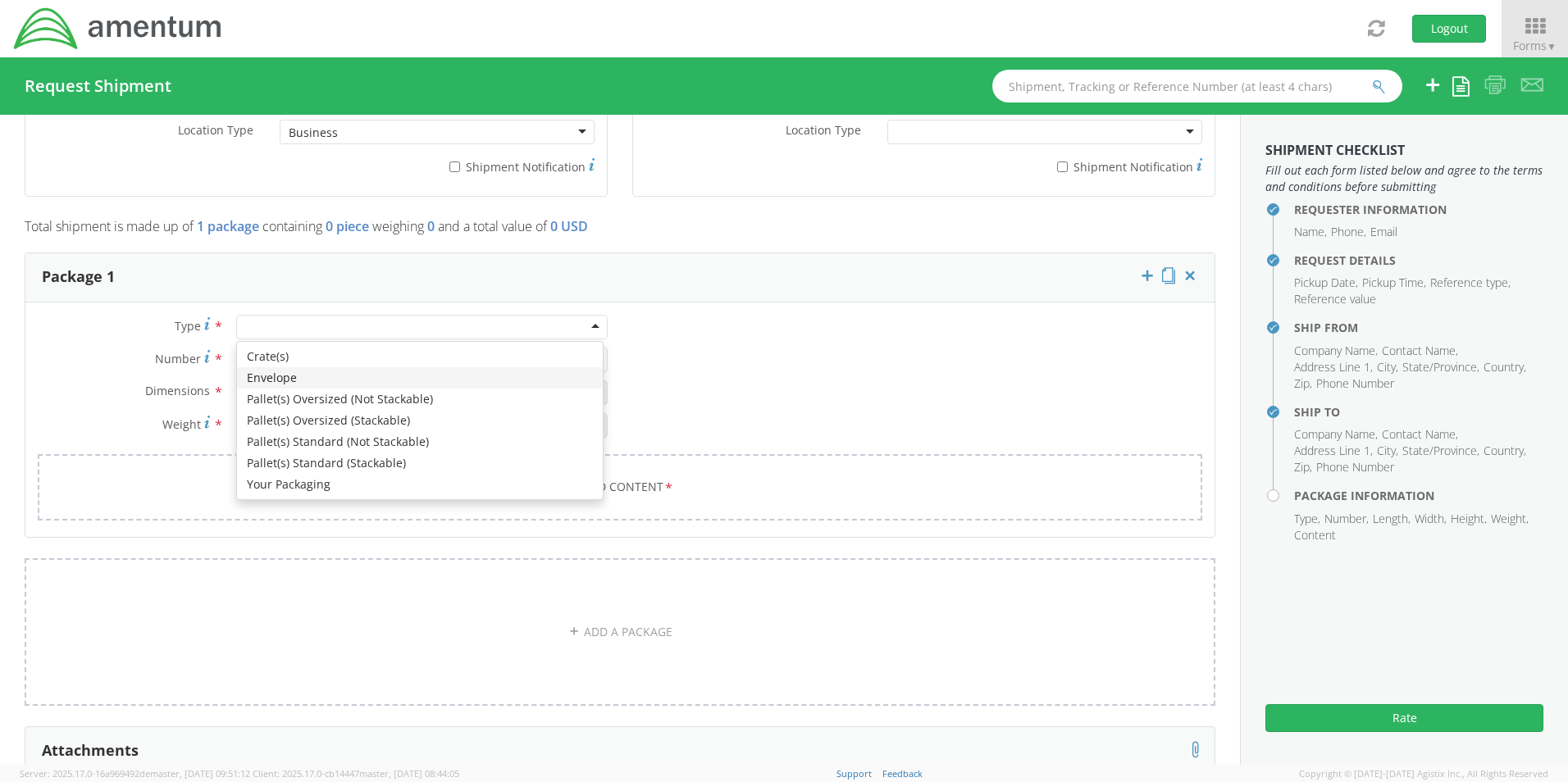
type input "1"
type input "9.5"
type input "12.5"
type input "0.25"
type input "1"
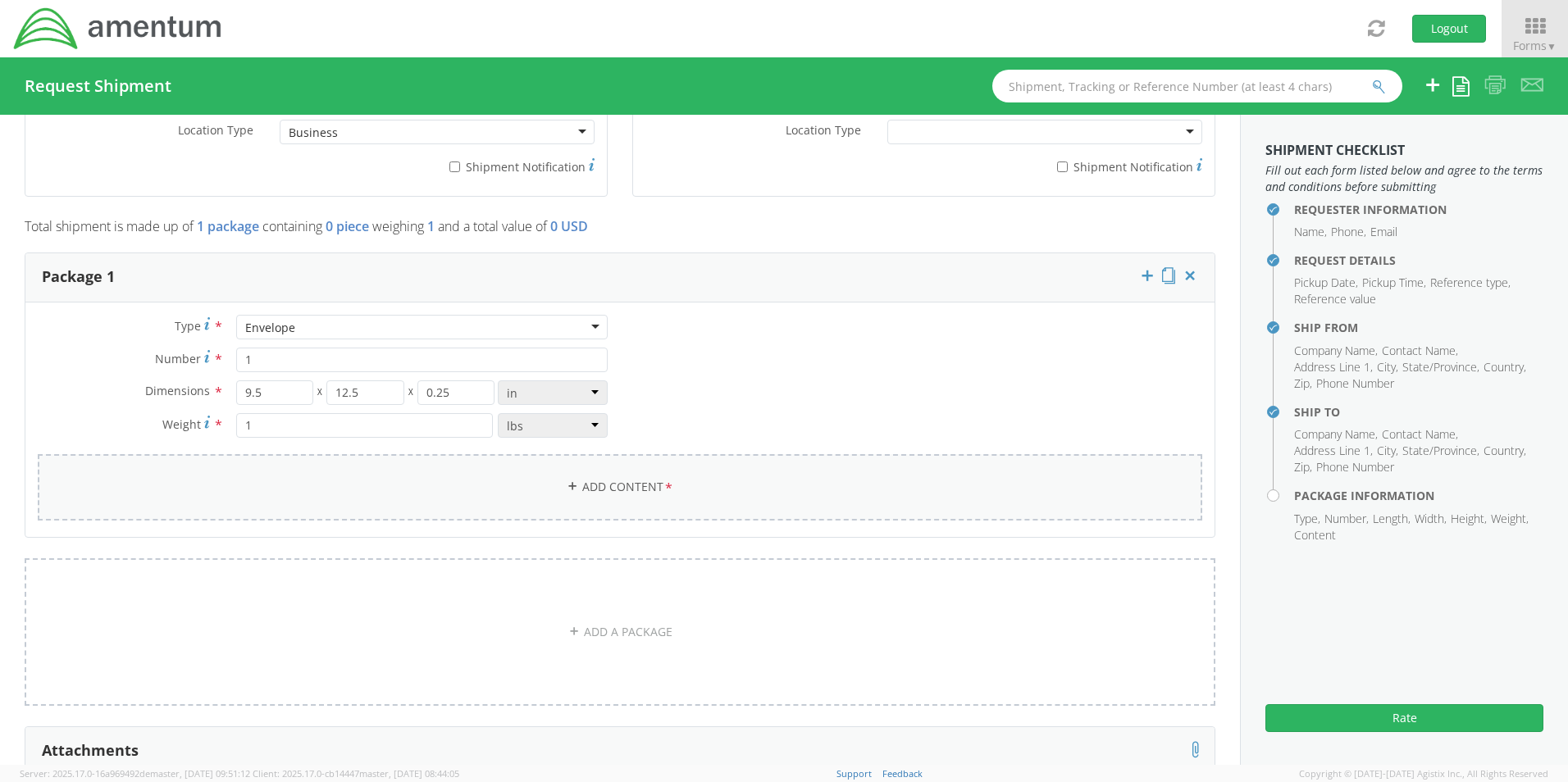
click at [635, 482] on link "Add Content *" at bounding box center [620, 488] width 1165 height 66
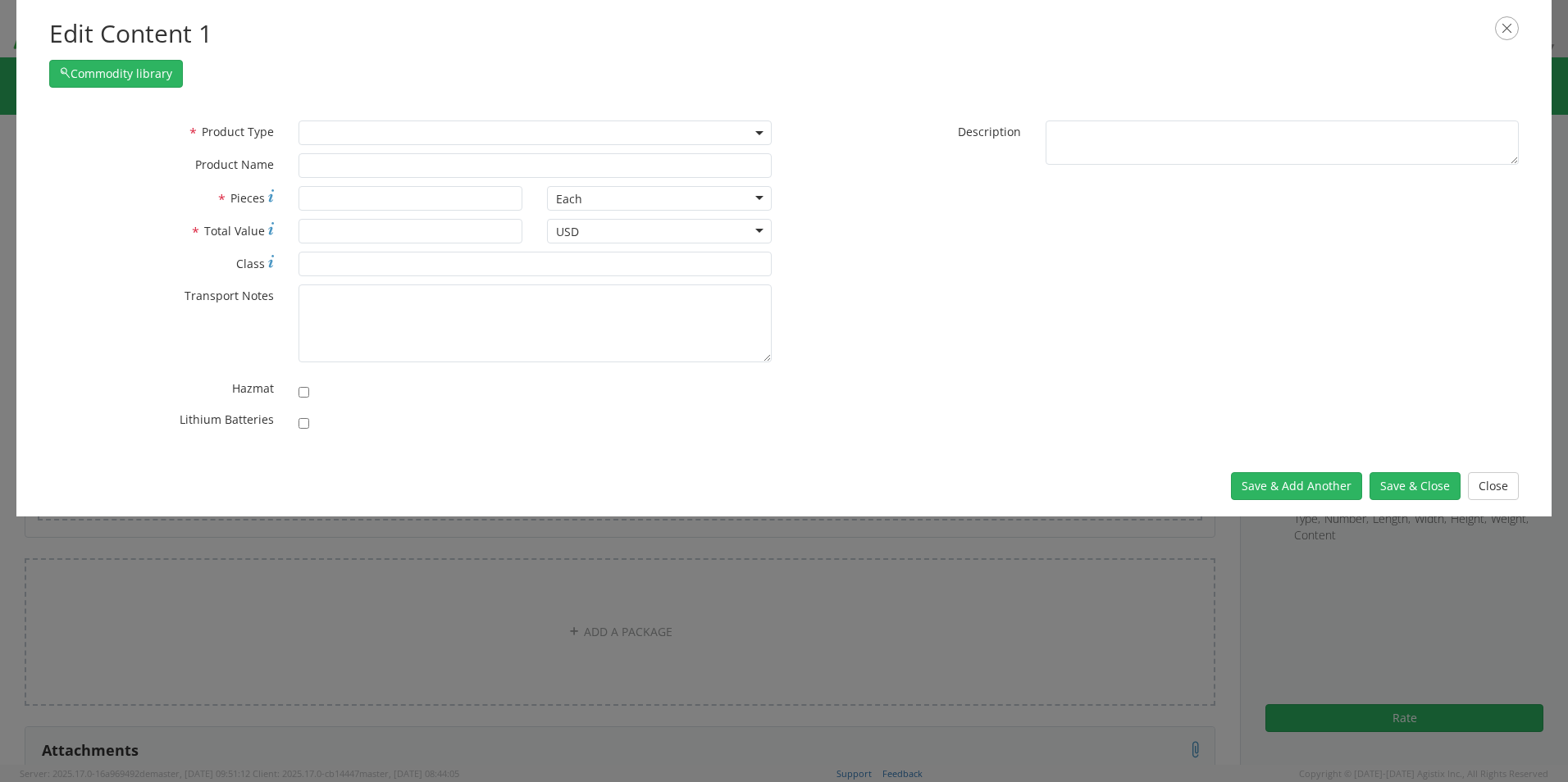
click at [362, 124] on span at bounding box center [536, 133] width 473 height 25
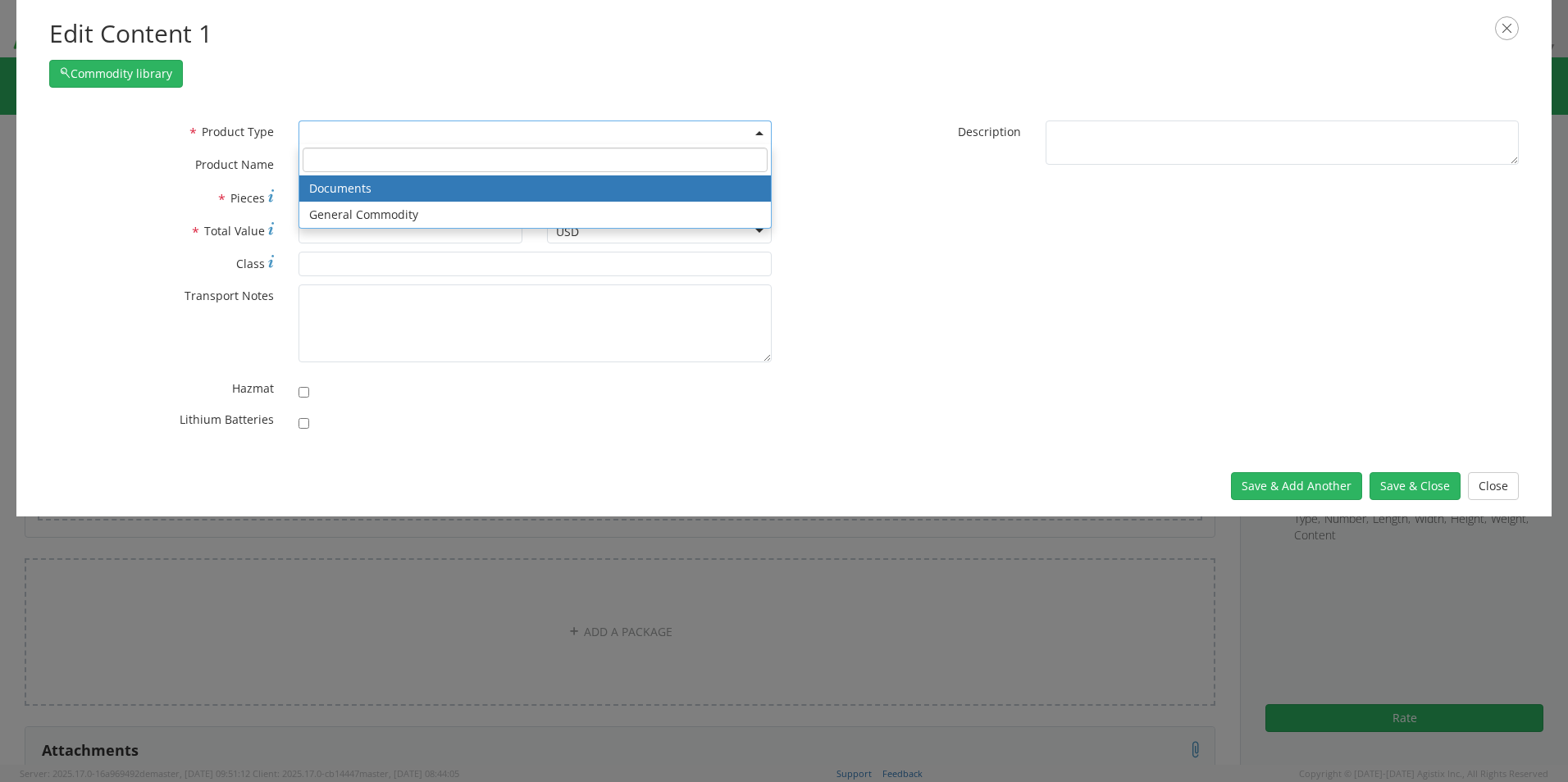
select select "DOCUMENT"
type input "Documents"
type input "1"
type textarea "Documents"
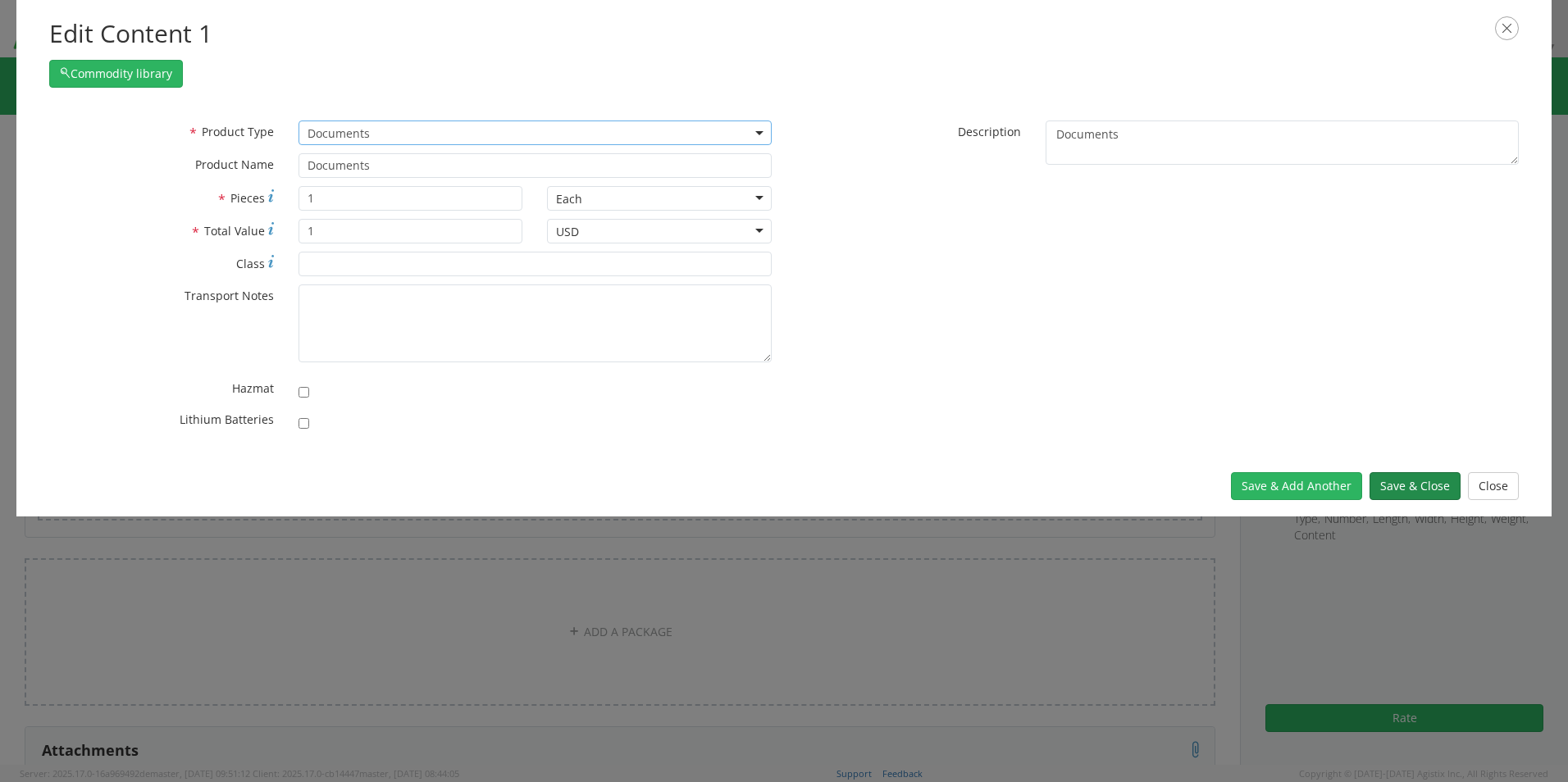
click at [1429, 492] on button "Save & Close" at bounding box center [1415, 486] width 91 height 28
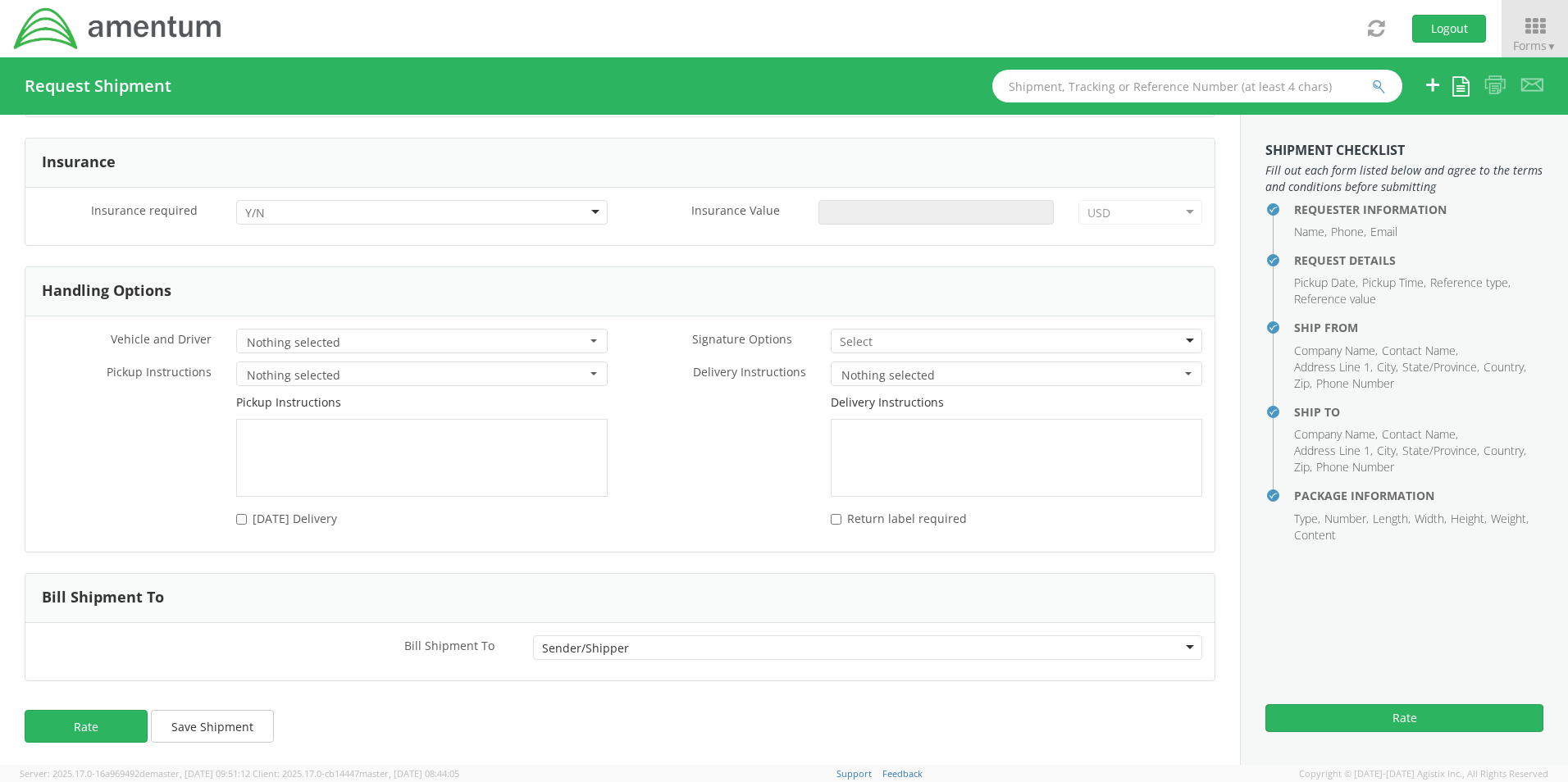
scroll to position [2135, 0]
click at [435, 208] on div at bounding box center [422, 210] width 371 height 25
click at [90, 710] on button "Rate" at bounding box center [86, 724] width 123 height 33
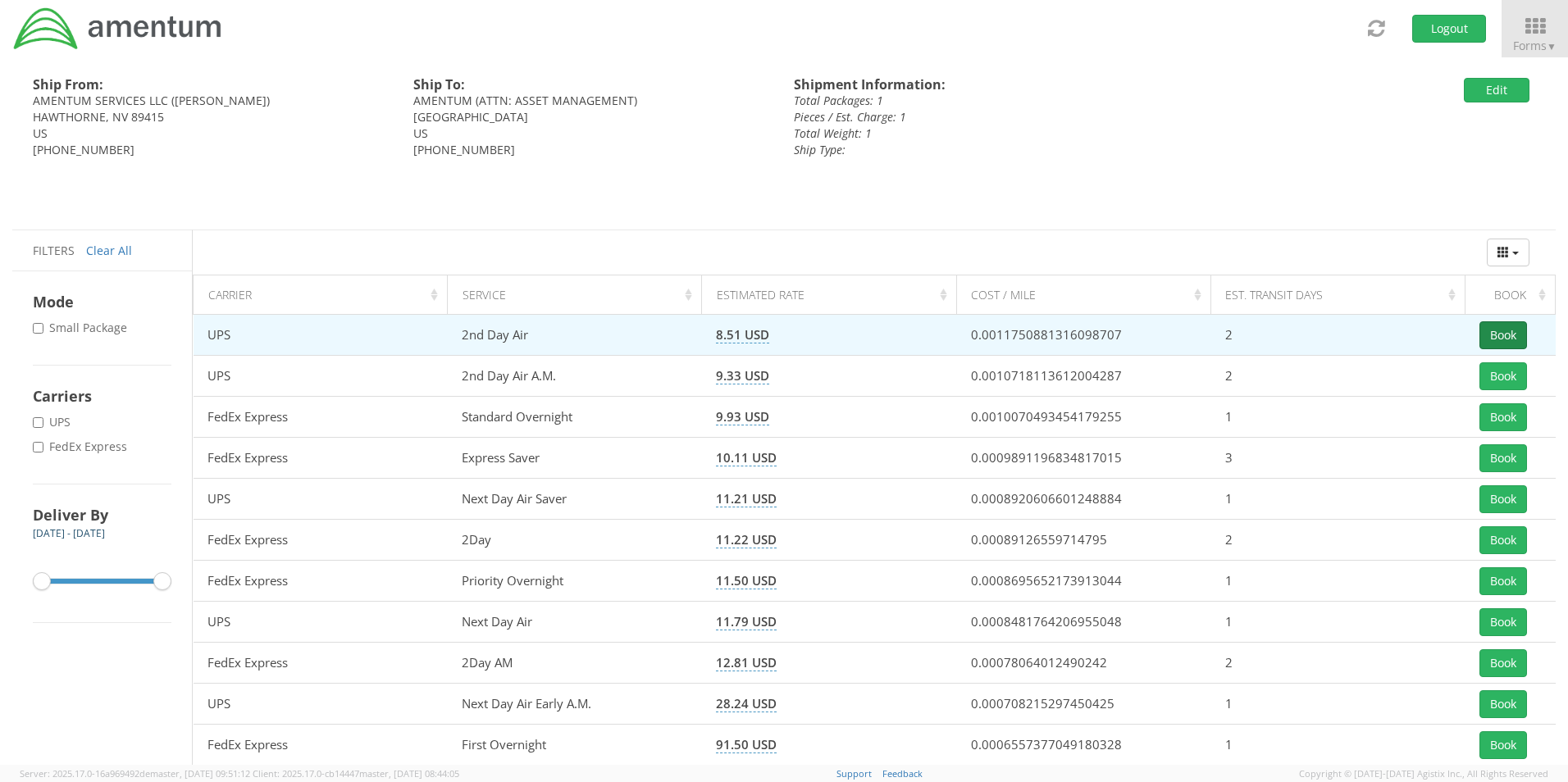
click at [1500, 331] on button "Book" at bounding box center [1504, 336] width 48 height 28
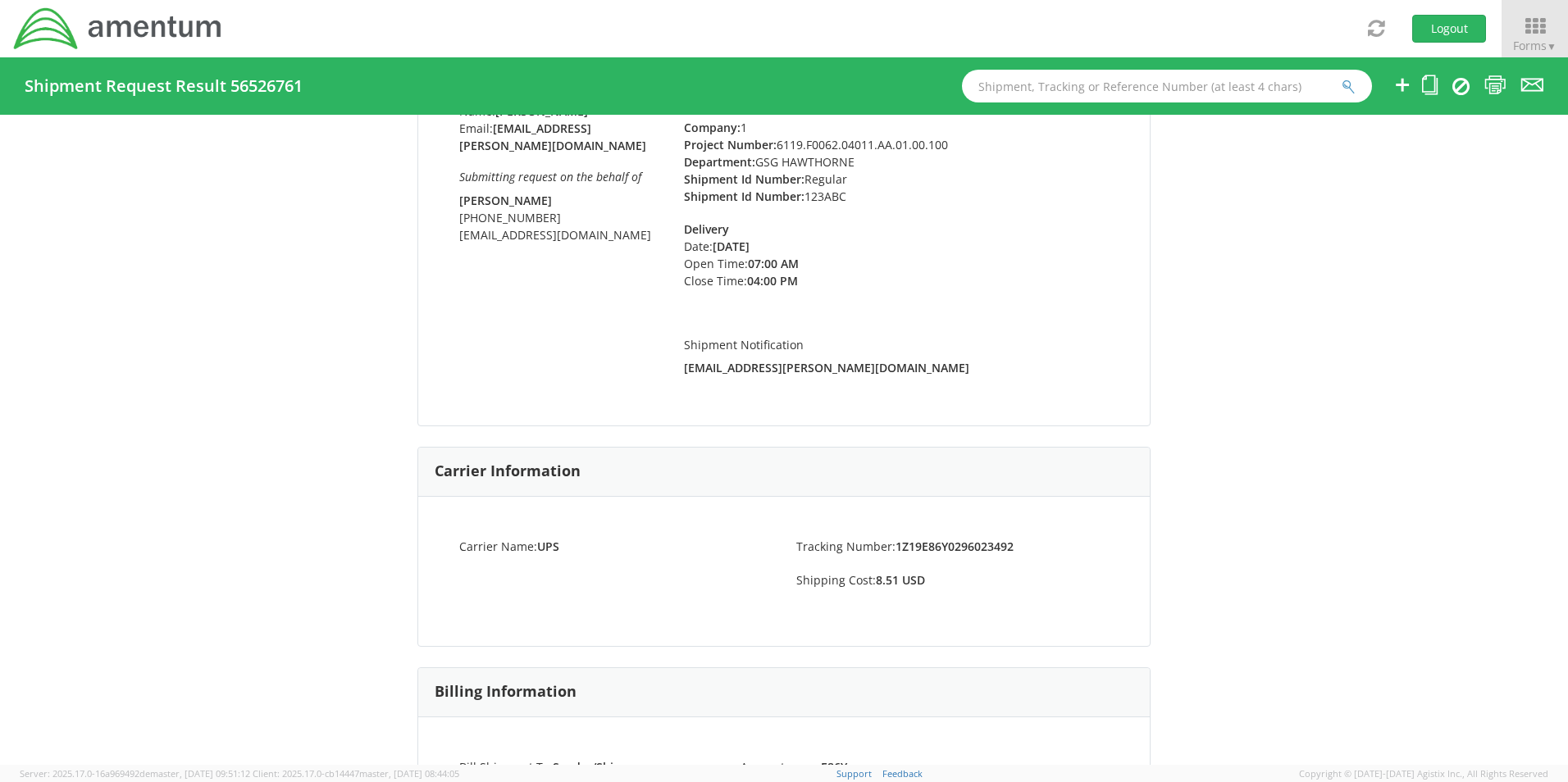
scroll to position [246, 0]
